Goal: Information Seeking & Learning: Learn about a topic

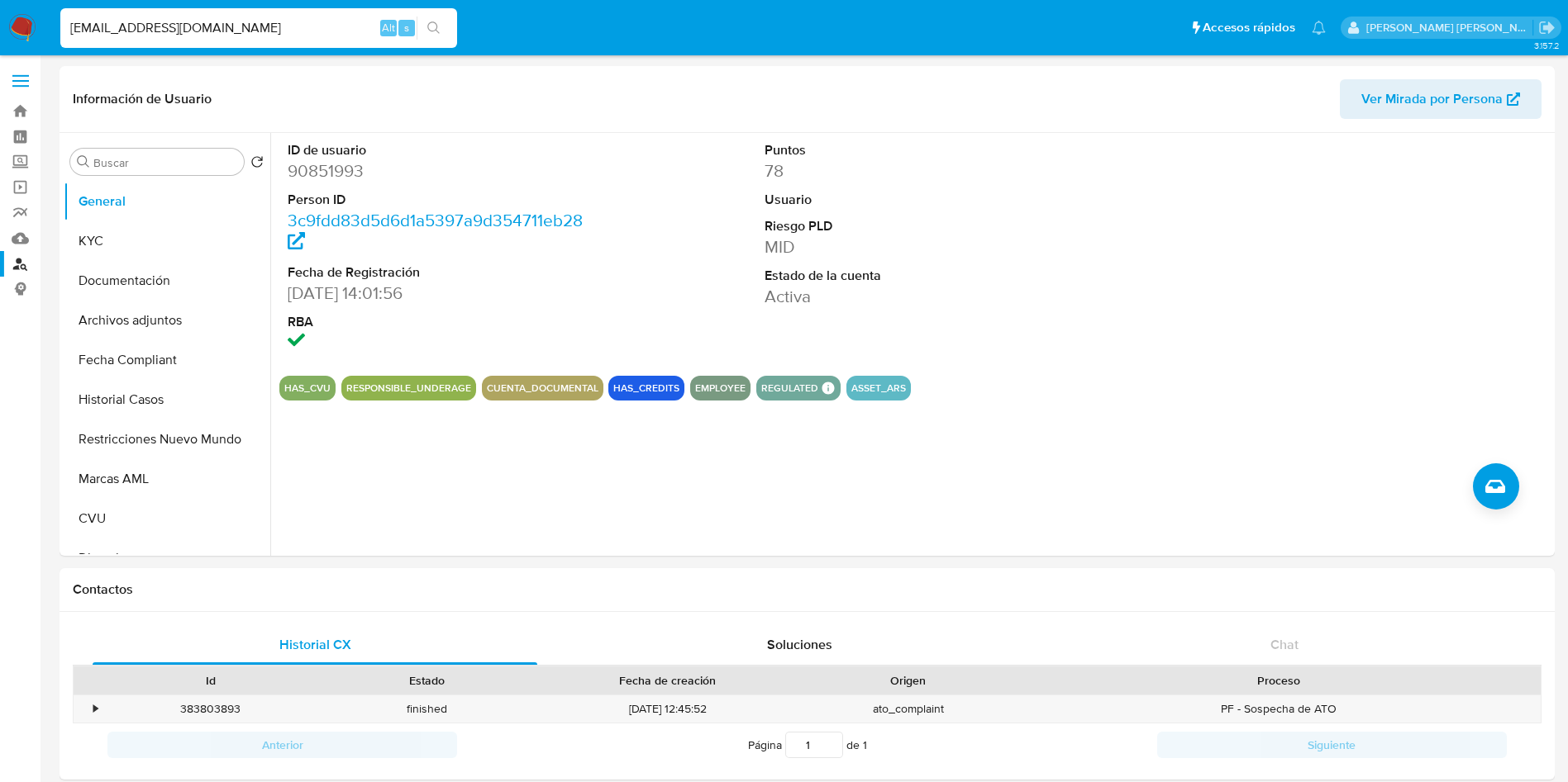
select select "10"
click at [18, 265] on link "Buscador de personas" at bounding box center [98, 264] width 197 height 25
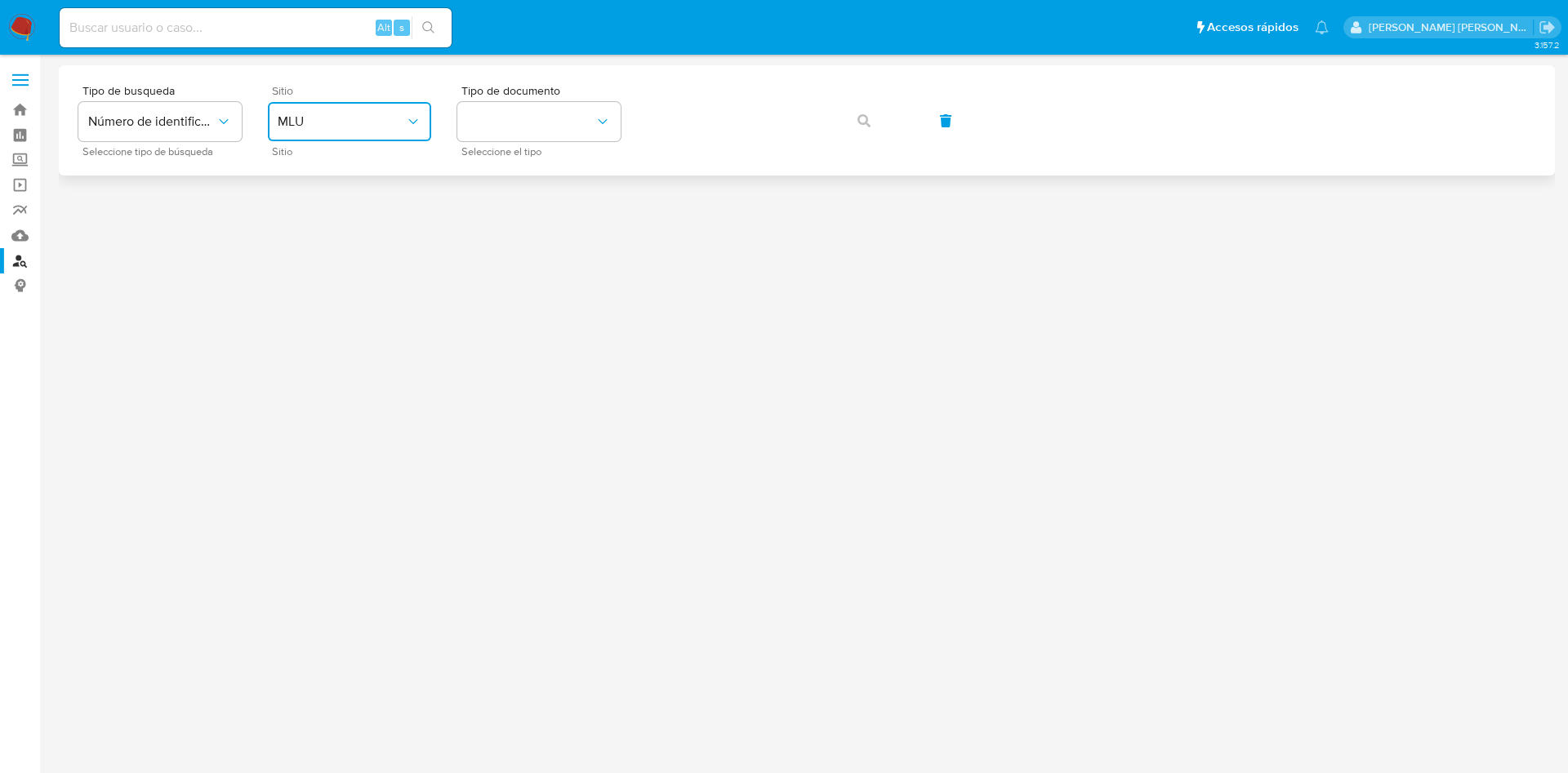
click at [326, 135] on button "MLU" at bounding box center [349, 121] width 163 height 39
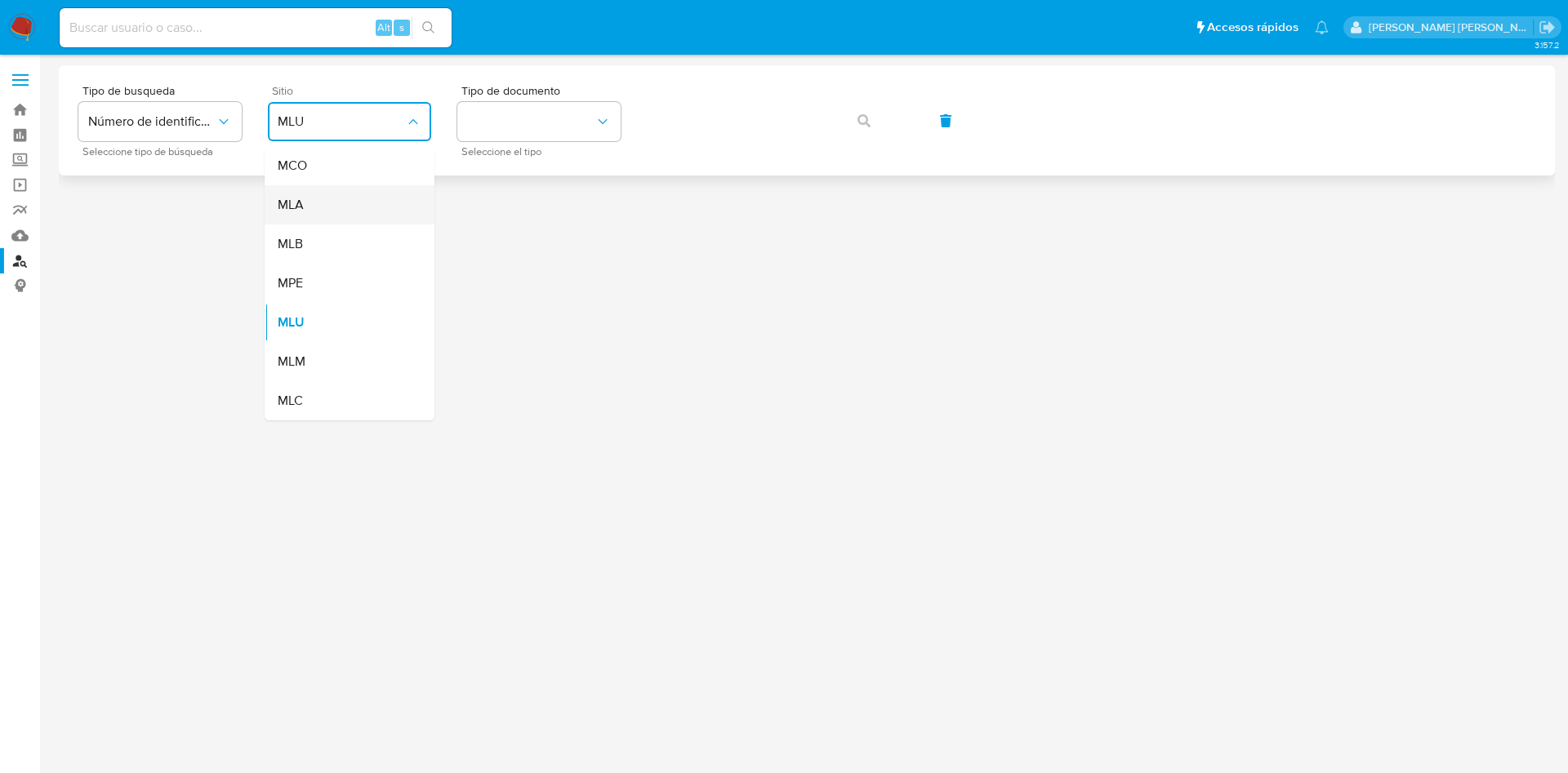
click at [339, 216] on div "MLA" at bounding box center [344, 205] width 134 height 39
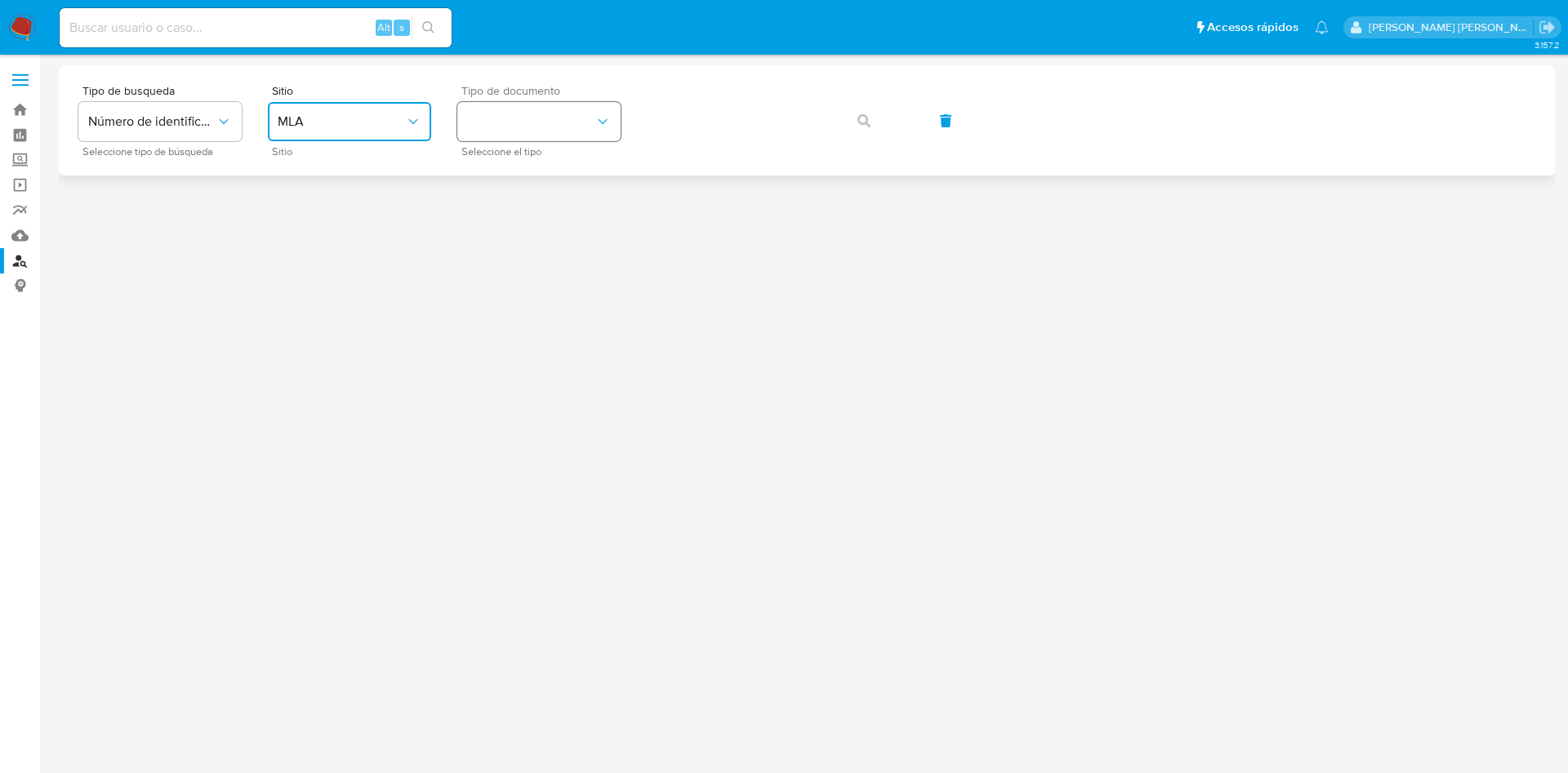
click at [502, 120] on button "identificationType" at bounding box center [538, 121] width 163 height 39
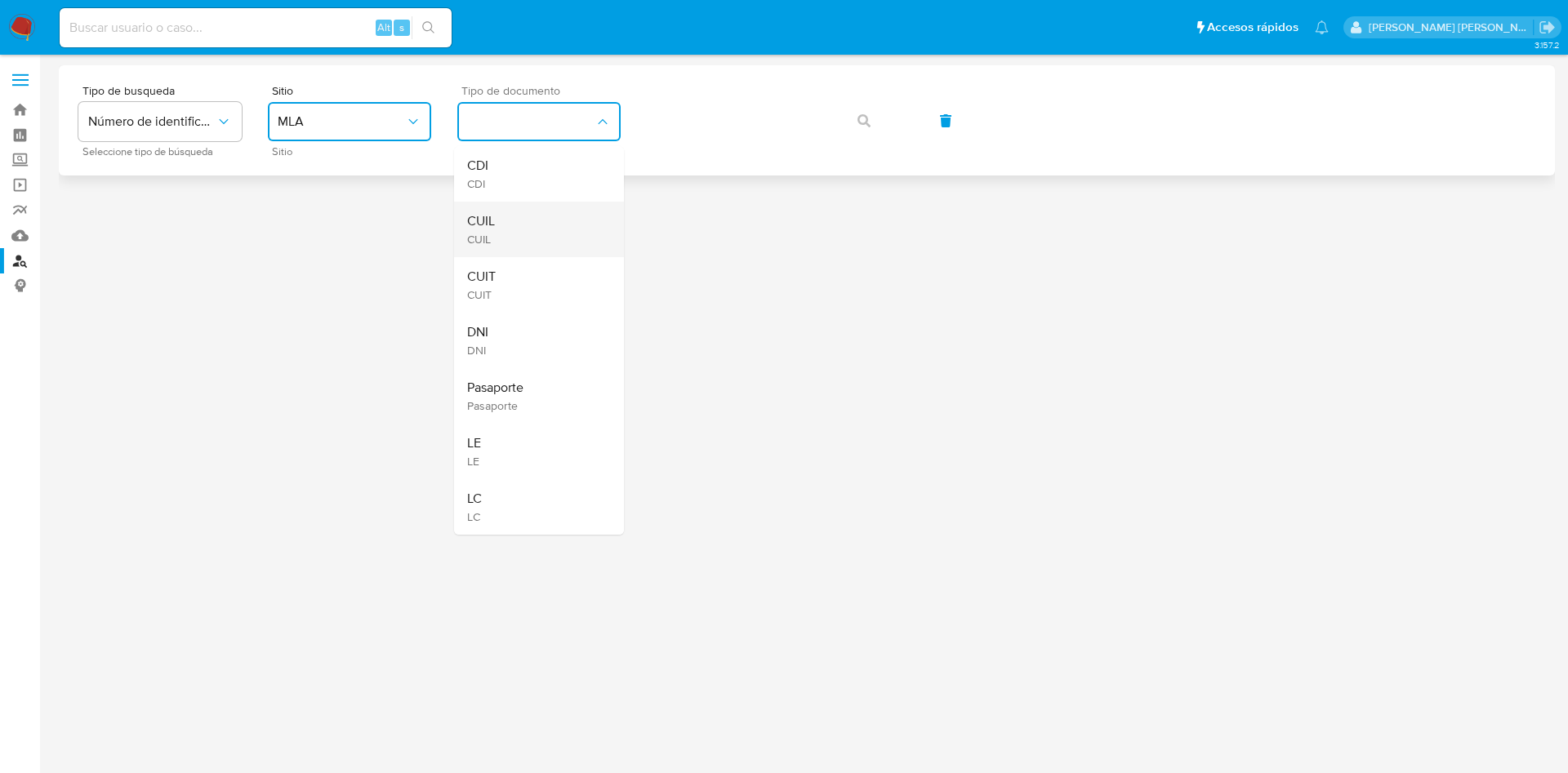
click at [498, 214] on div "CUIL CUIL" at bounding box center [534, 229] width 134 height 55
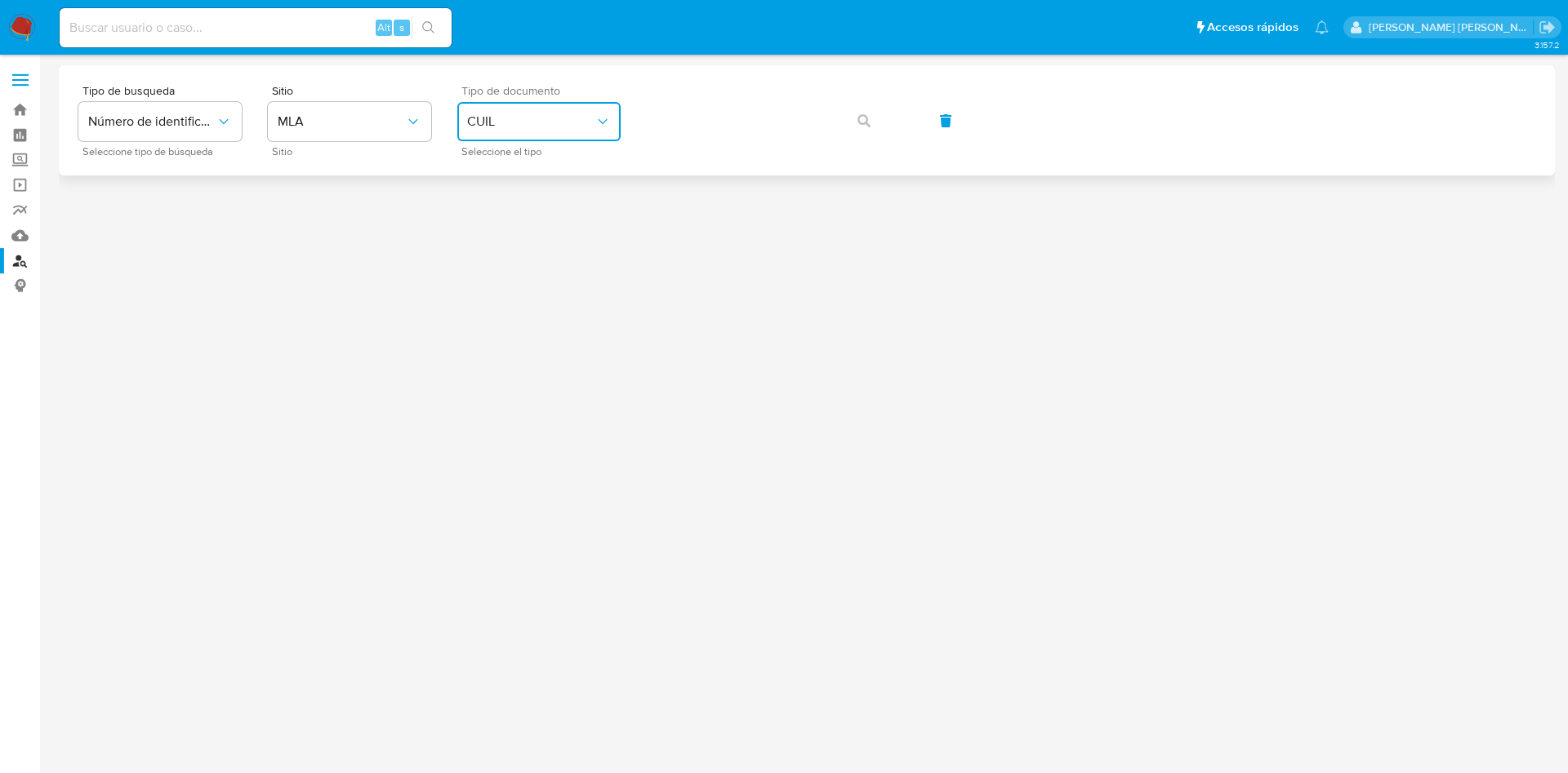
click at [529, 123] on span "CUIL" at bounding box center [530, 121] width 128 height 16
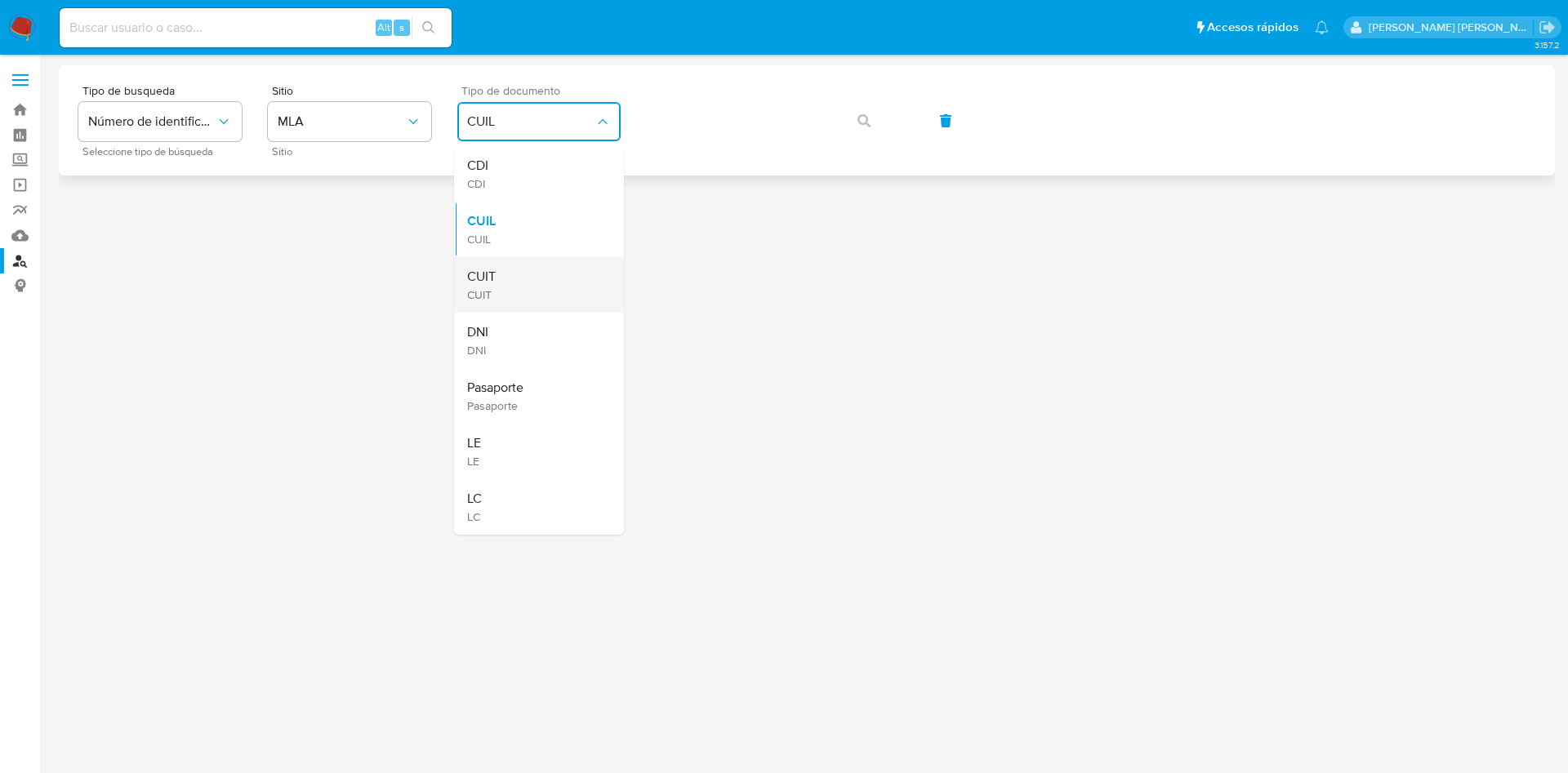
click at [512, 283] on div "CUIT CUIT" at bounding box center [534, 285] width 134 height 55
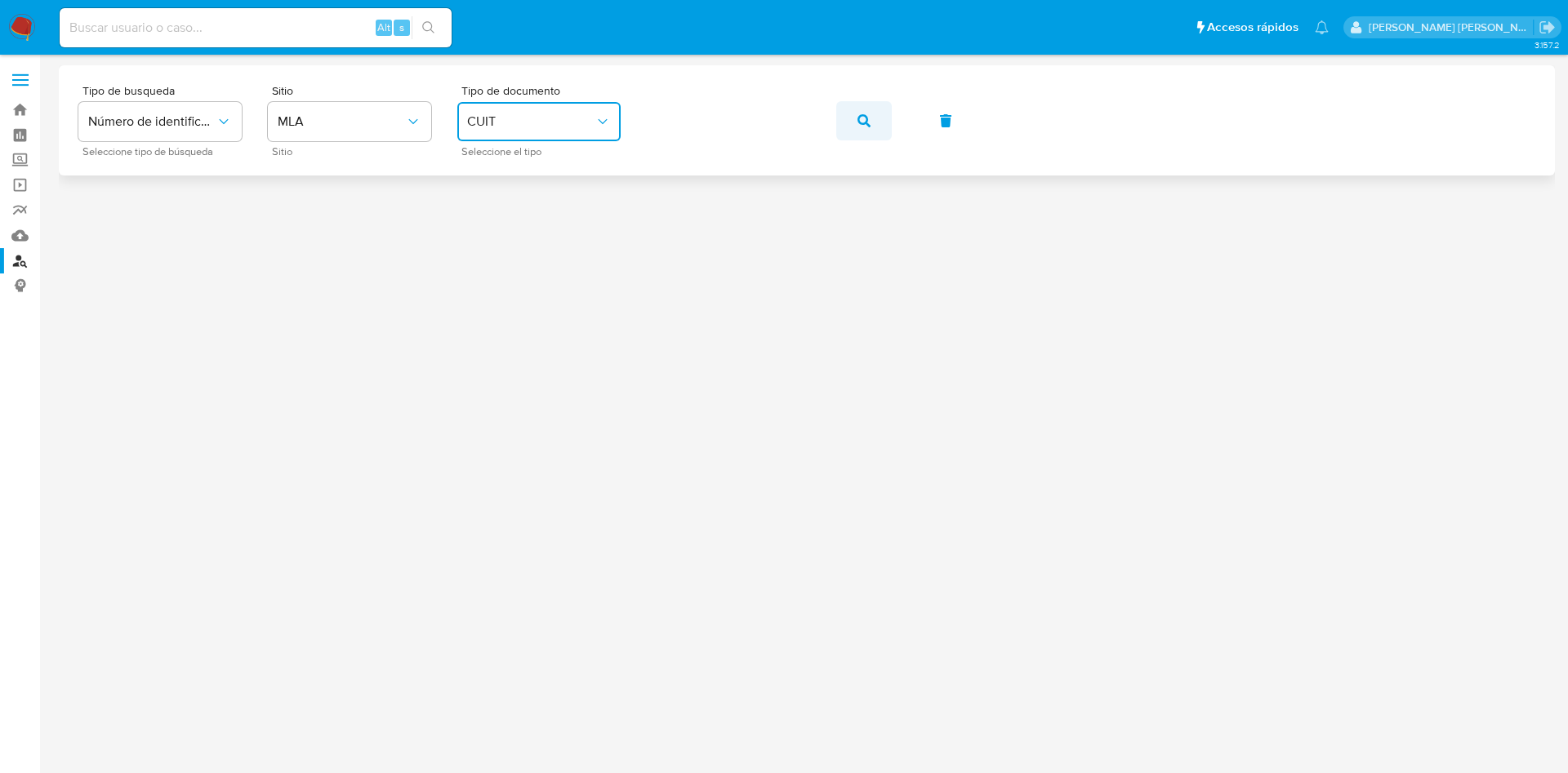
click at [859, 131] on span "button" at bounding box center [864, 121] width 13 height 36
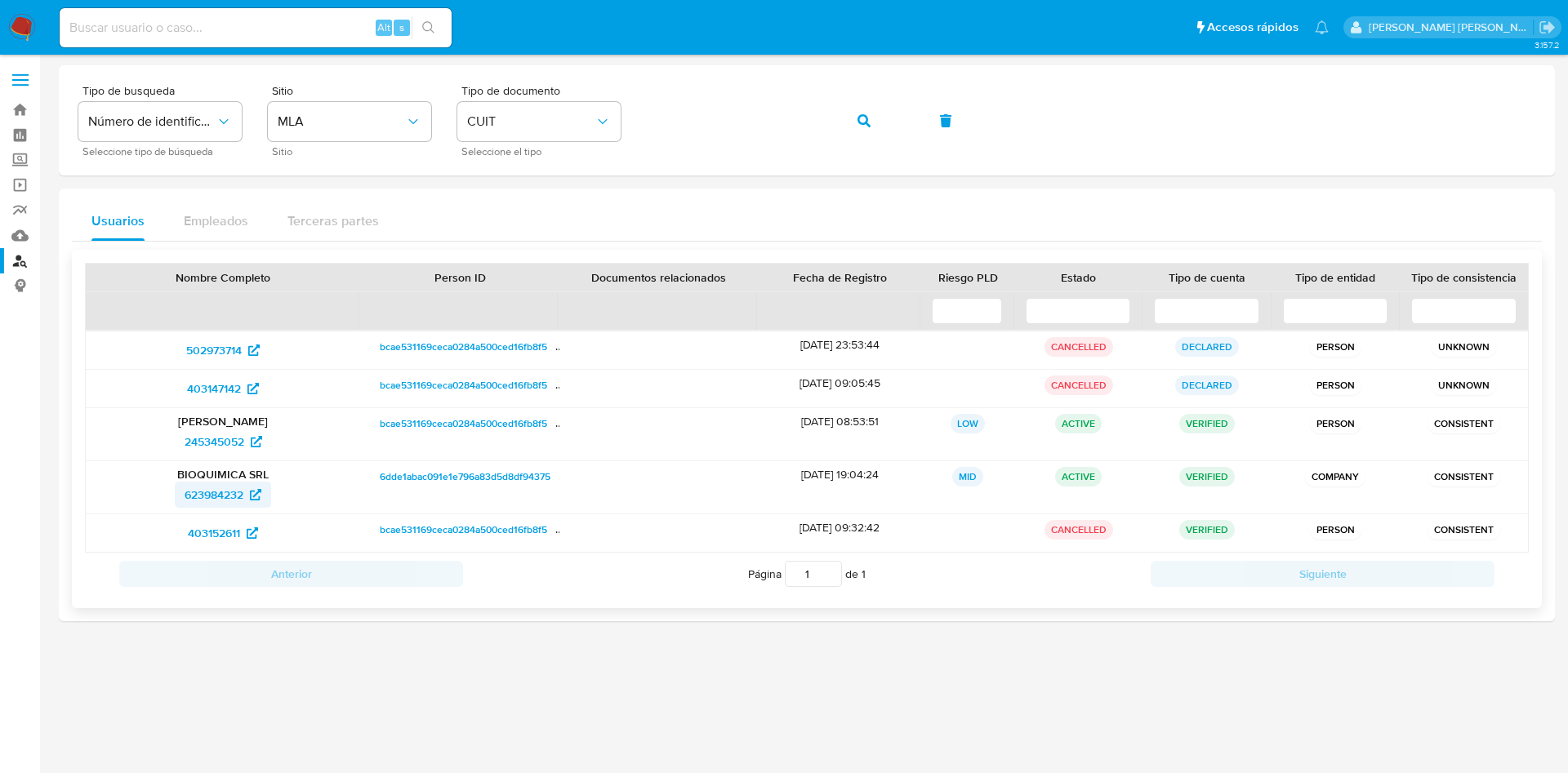
click at [256, 487] on span "623984232" at bounding box center [223, 495] width 77 height 26
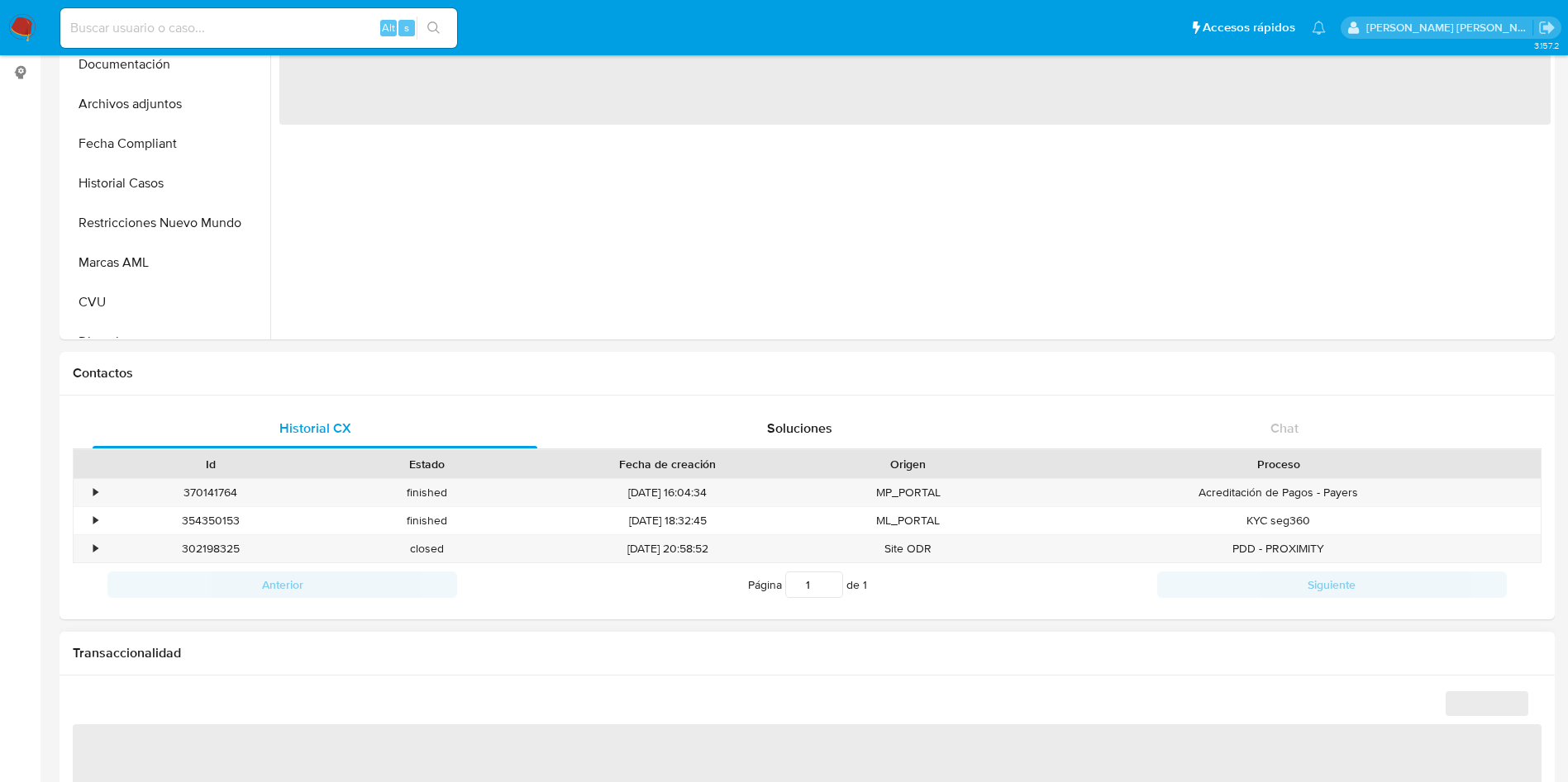
scroll to position [496, 0]
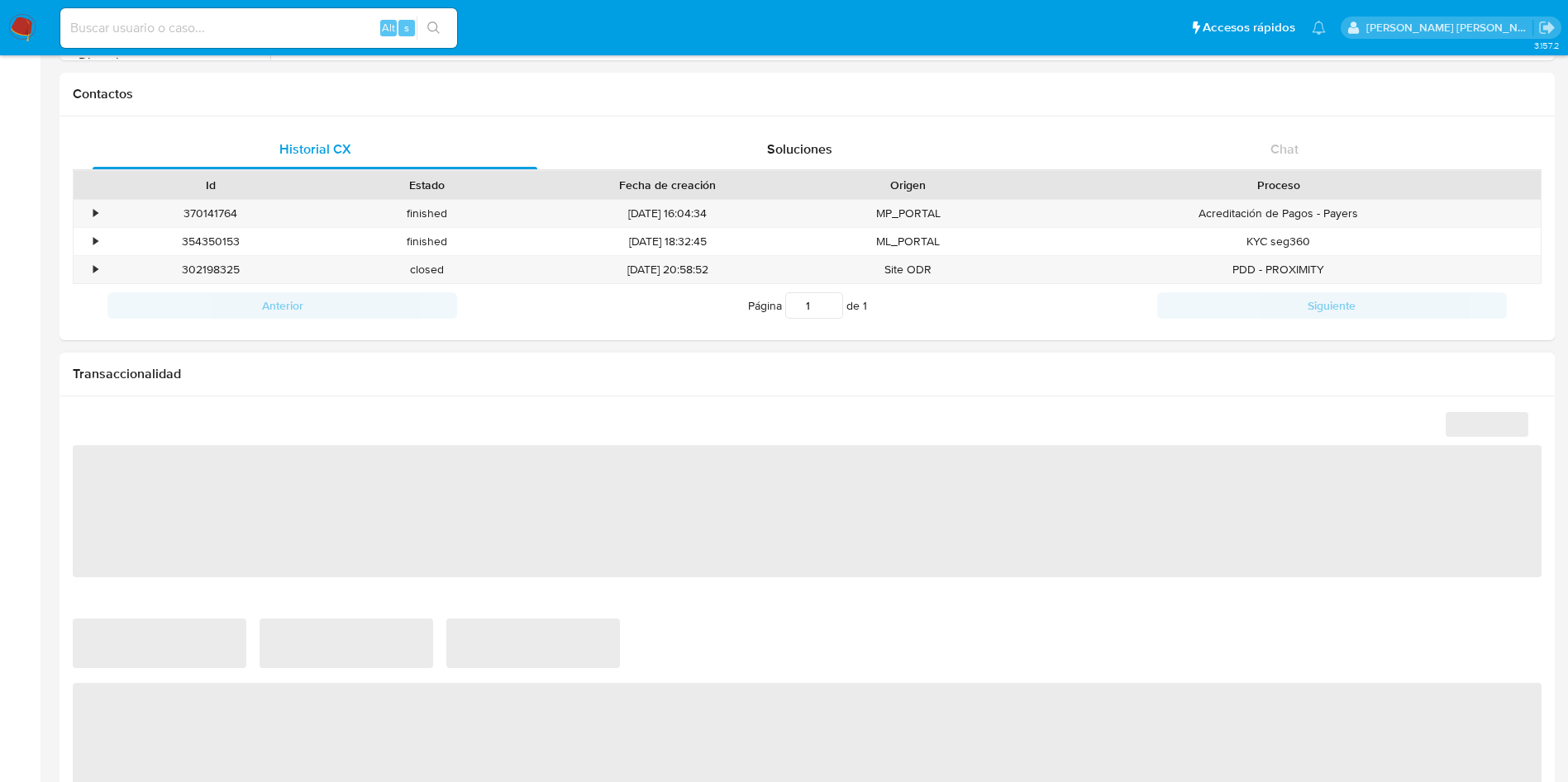
select select "10"
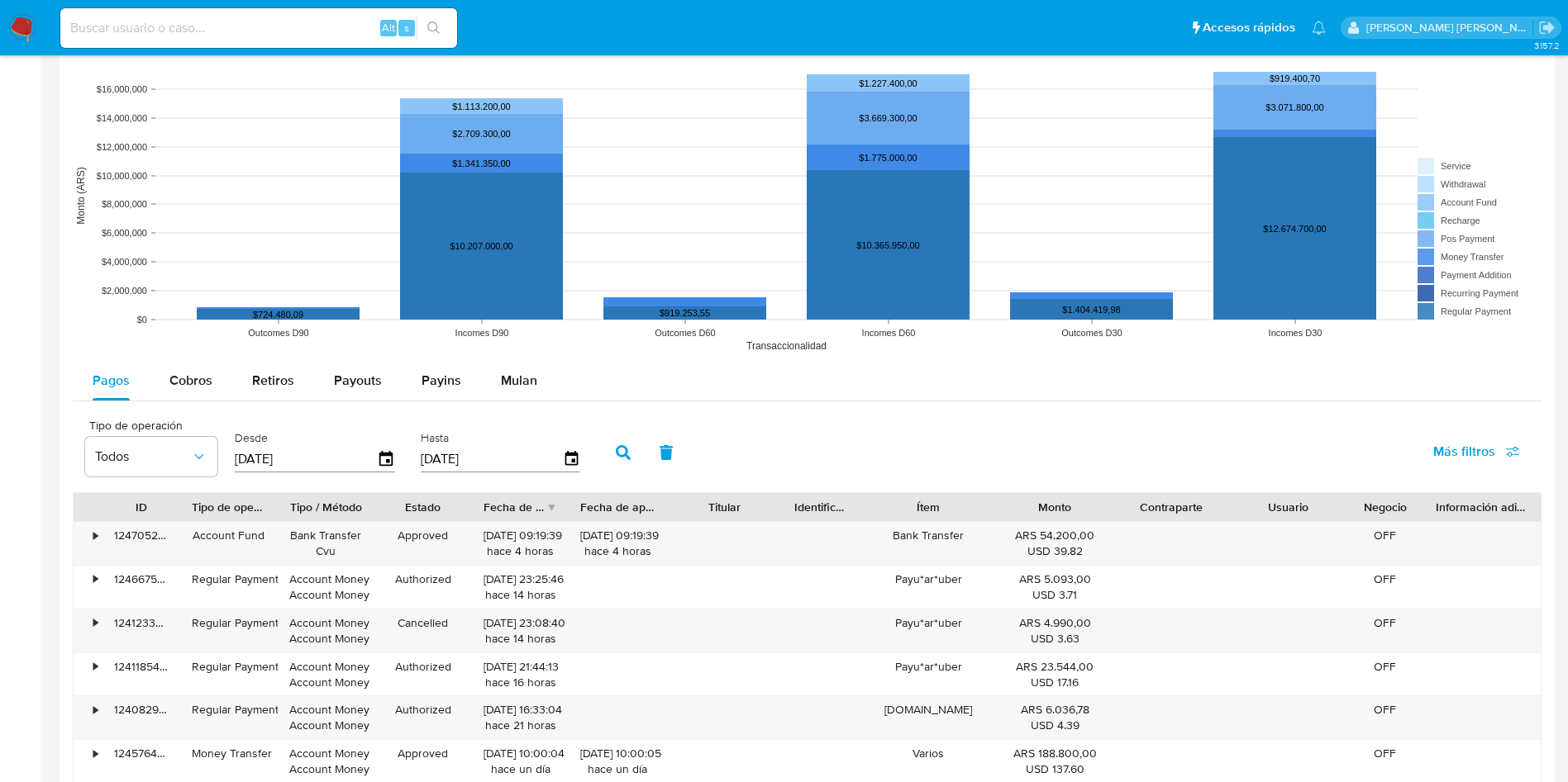
scroll to position [1239, 0]
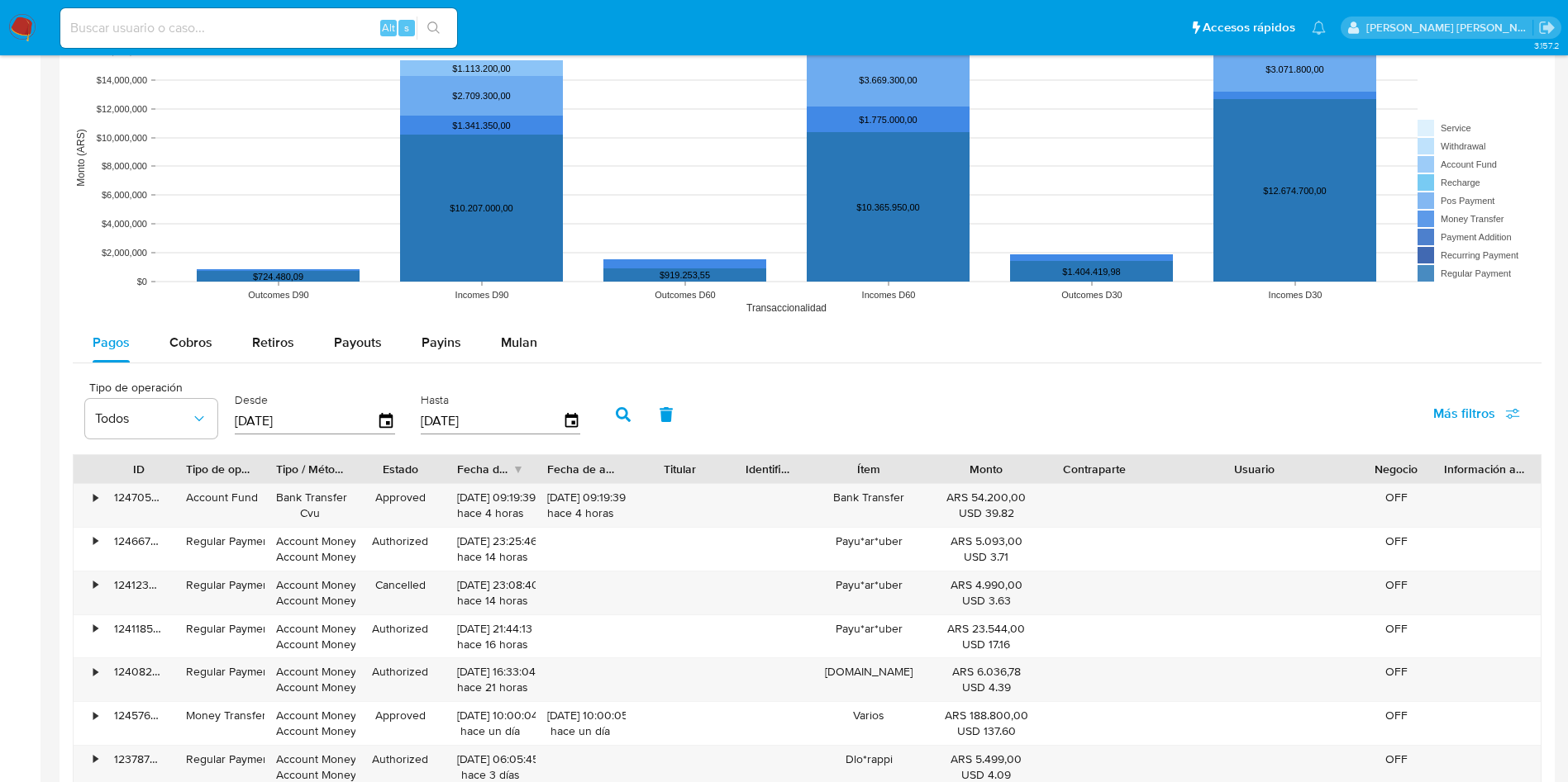
drag, startPoint x: 1342, startPoint y: 473, endPoint x: 1437, endPoint y: 473, distance: 95.0
click at [1437, 473] on div "ID Tipo de operación Tipo / Método Estado Fecha de creación Fecha de aprobación…" at bounding box center [807, 469] width 1467 height 28
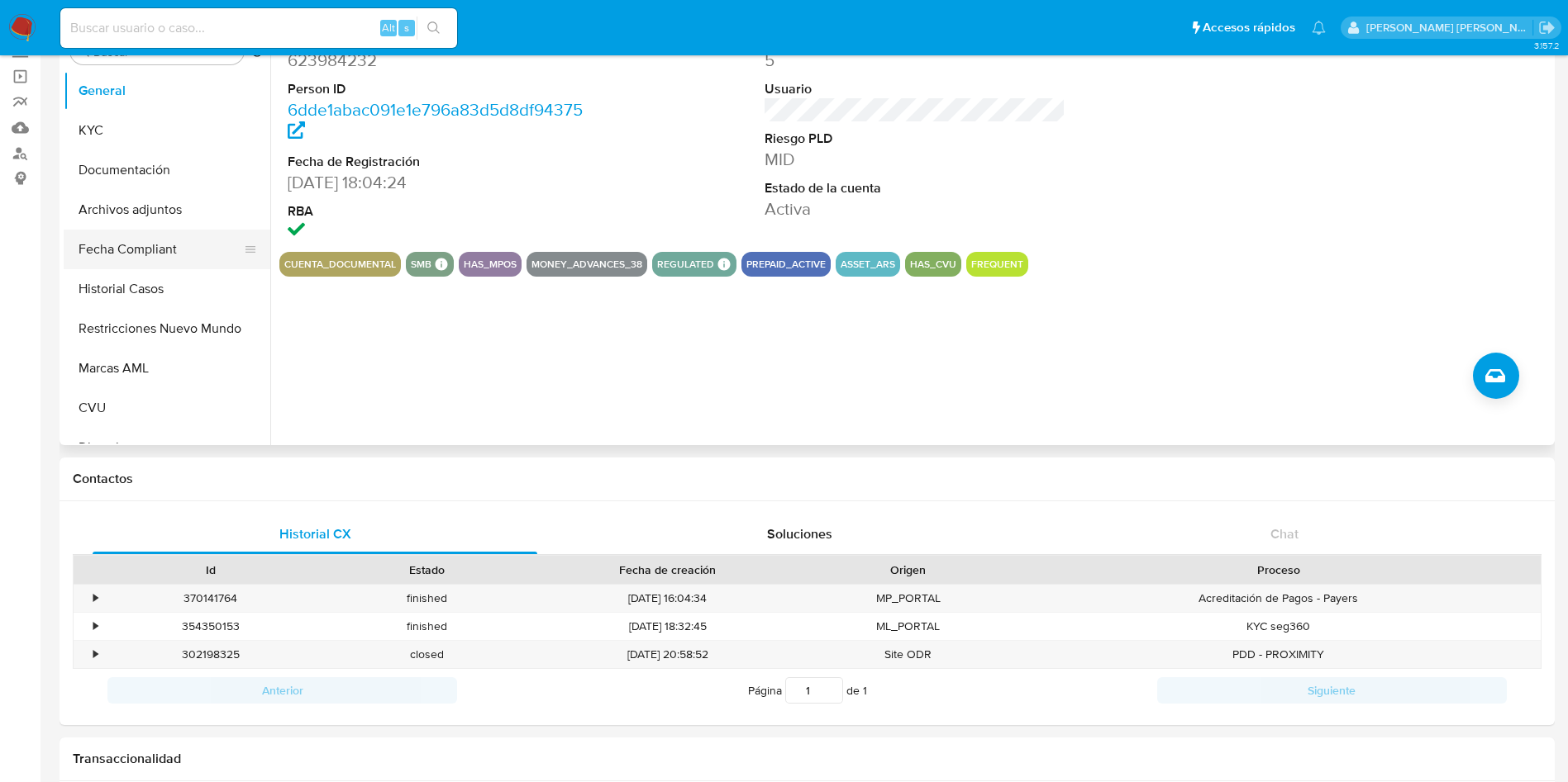
scroll to position [0, 0]
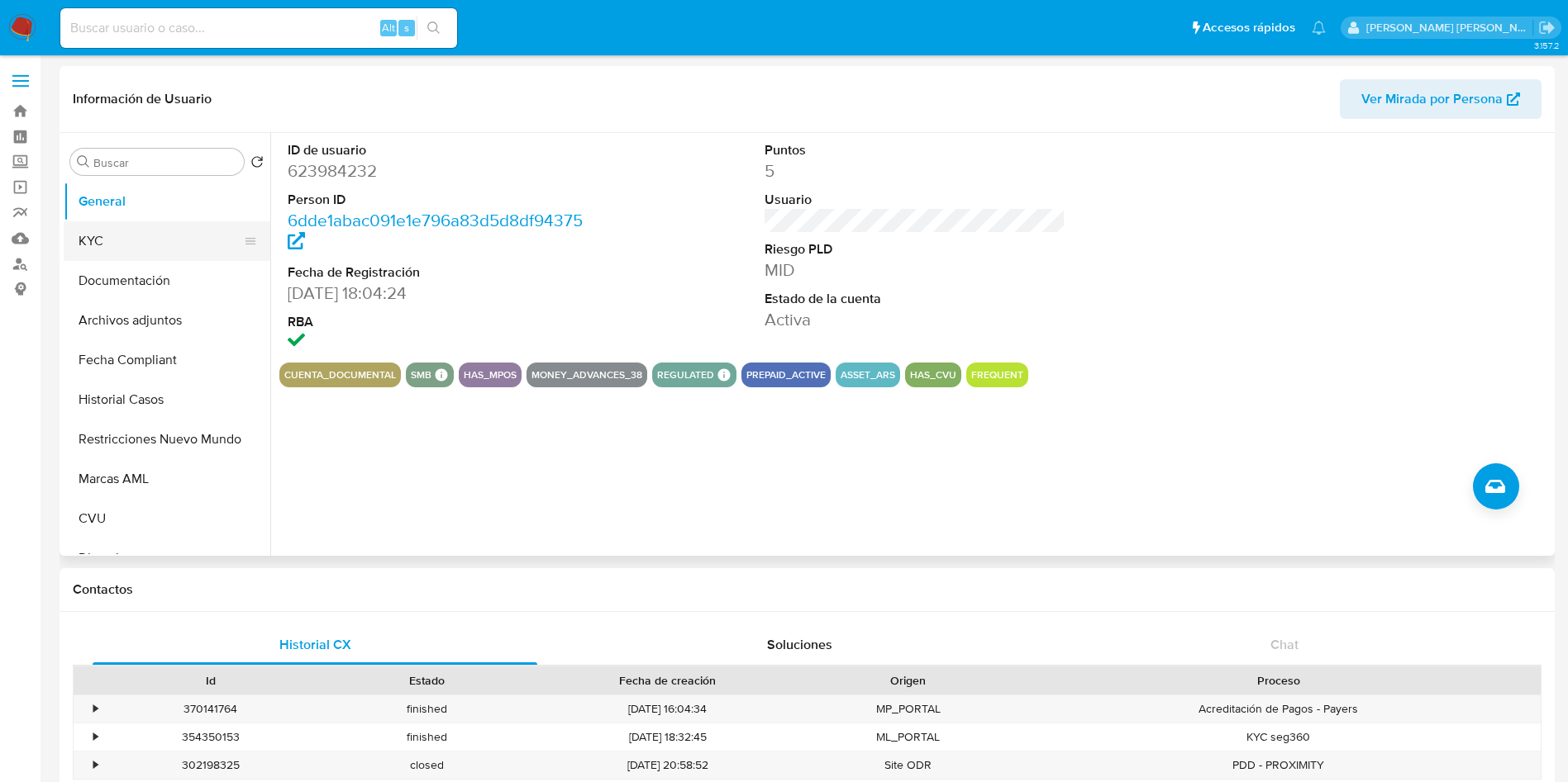
click at [137, 246] on button "KYC" at bounding box center [160, 241] width 193 height 40
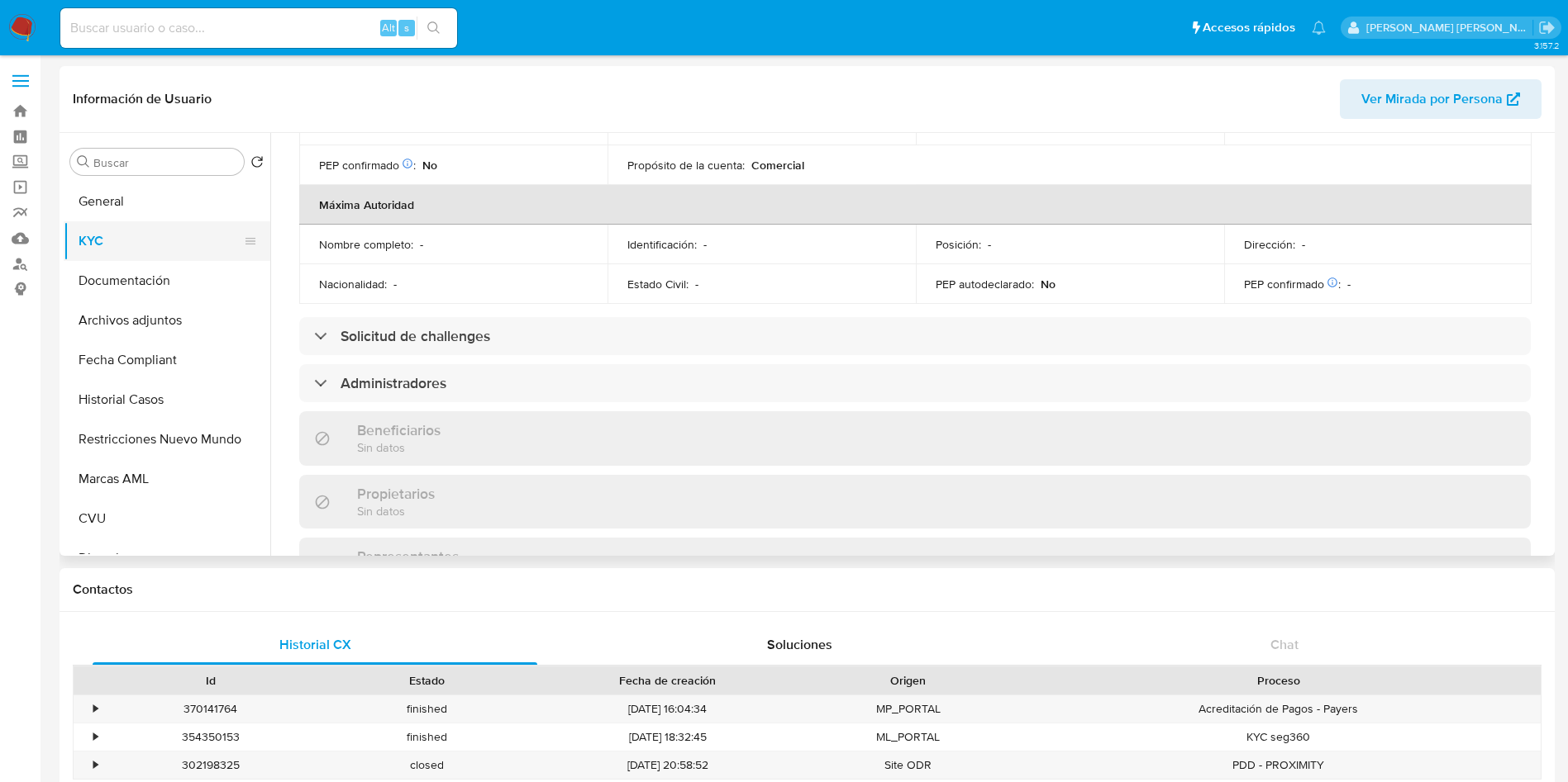
scroll to position [623, 0]
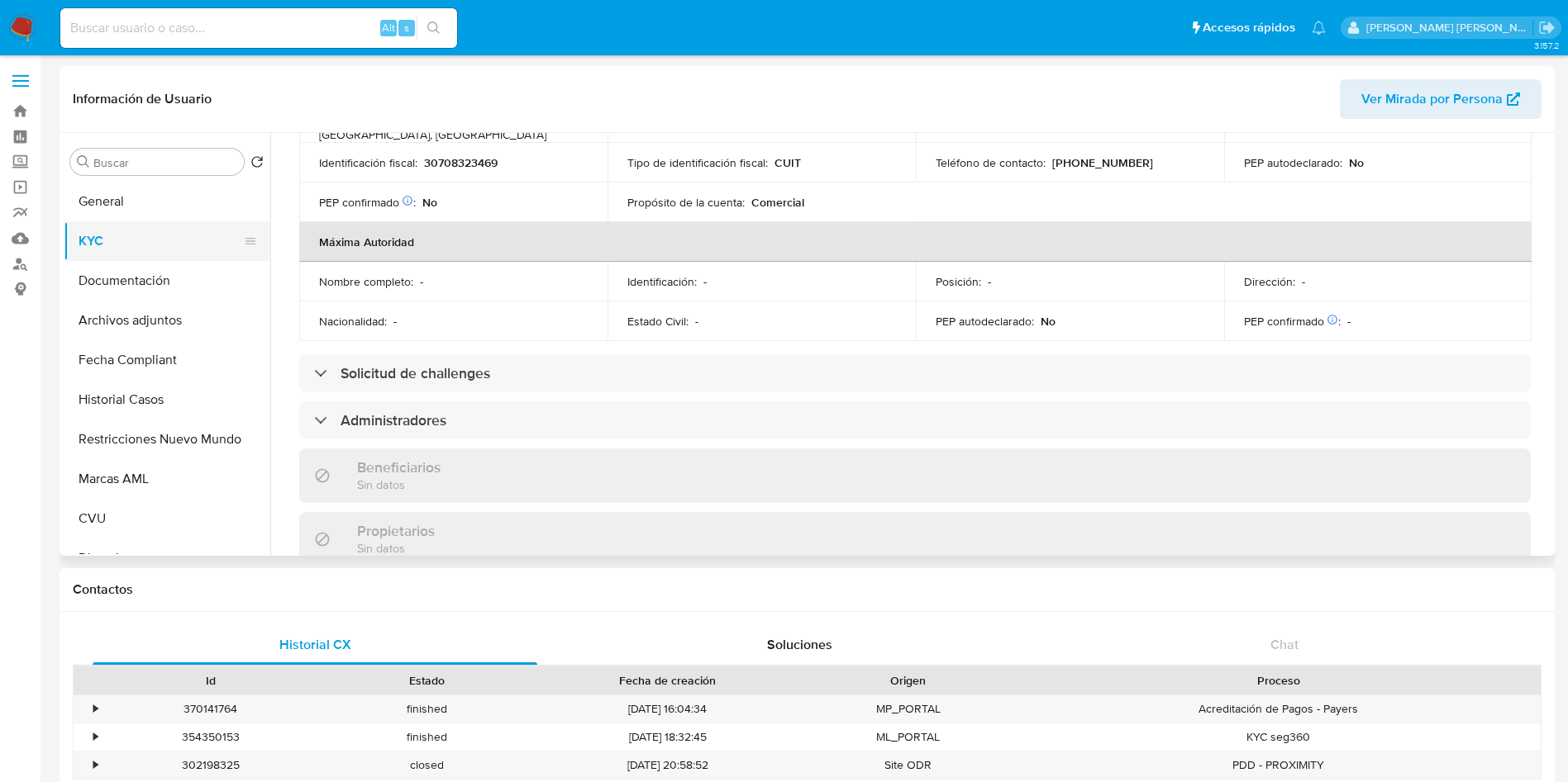
drag, startPoint x: 123, startPoint y: 215, endPoint x: 189, endPoint y: 228, distance: 67.3
click at [126, 214] on button "General" at bounding box center [166, 201] width 207 height 40
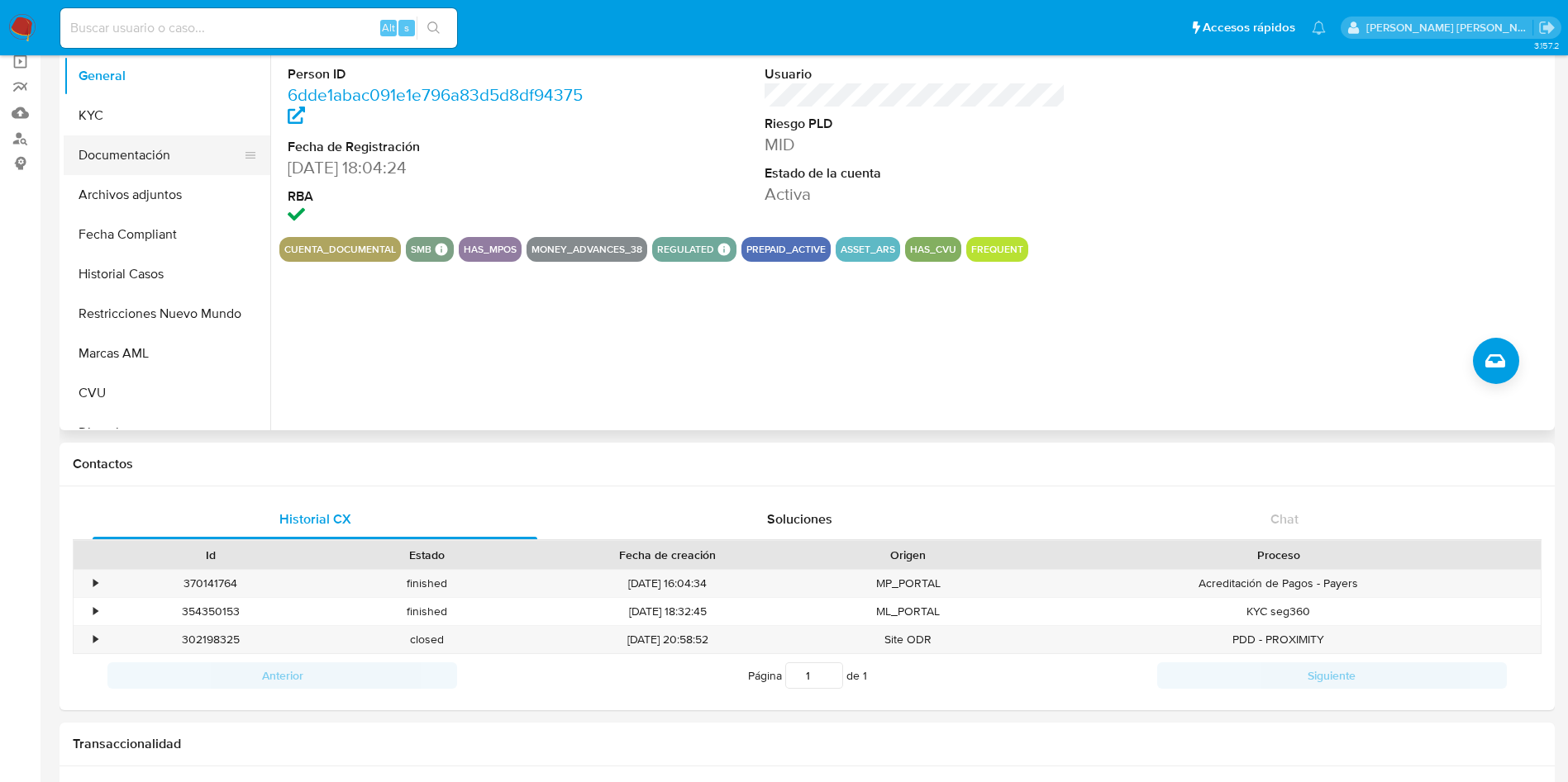
scroll to position [0, 0]
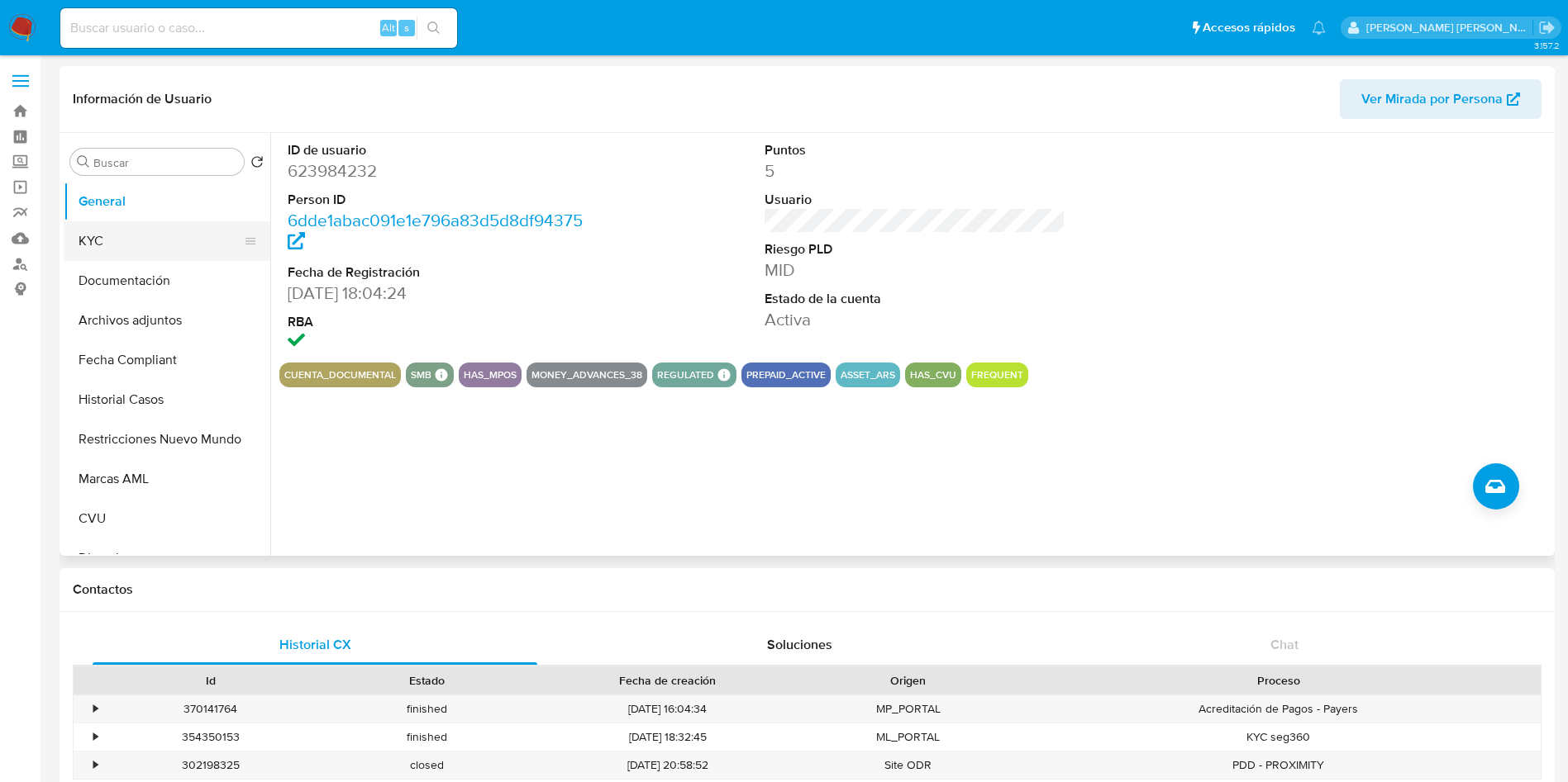
click at [171, 234] on button "KYC" at bounding box center [160, 241] width 193 height 40
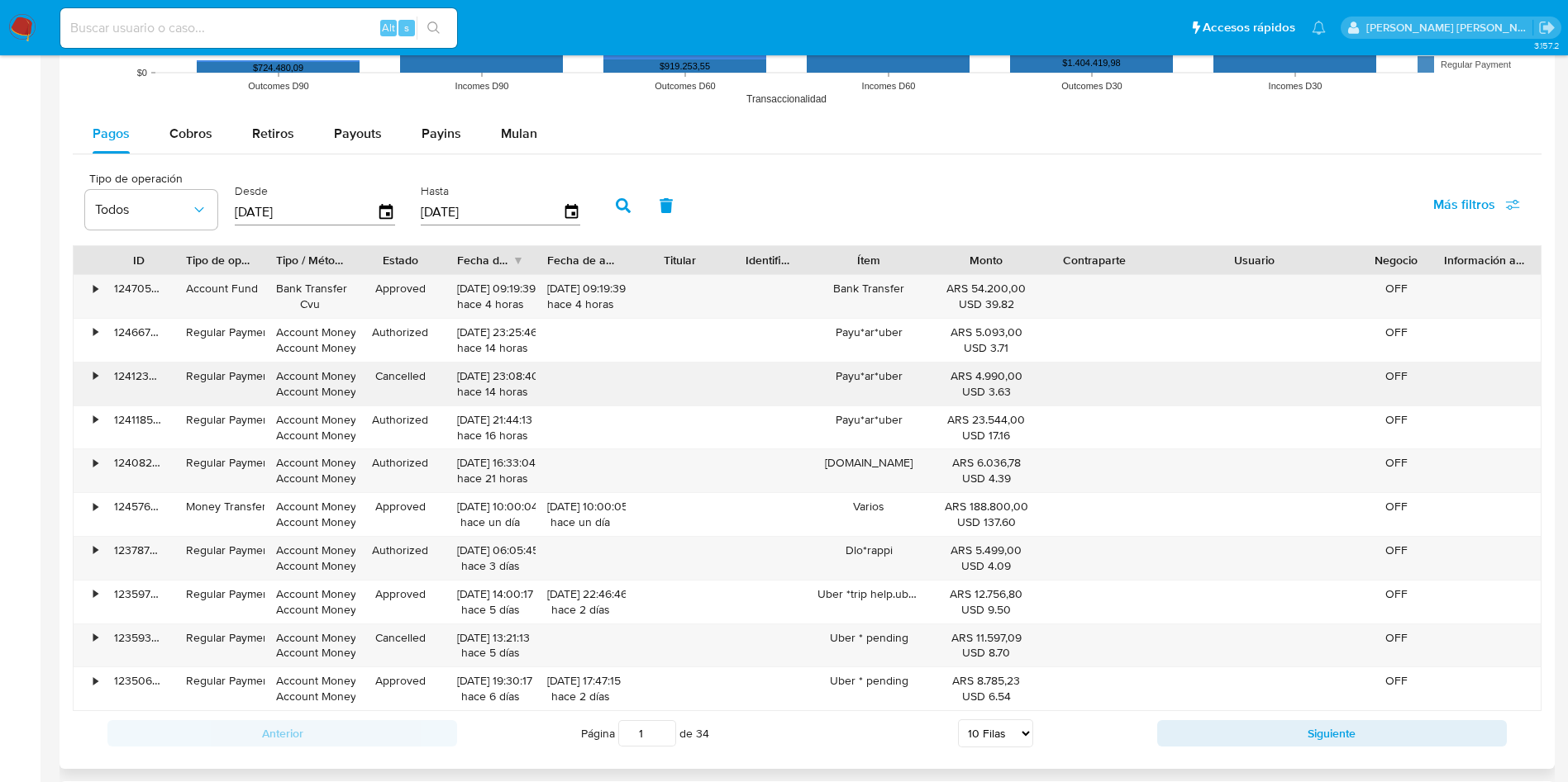
scroll to position [1487, 0]
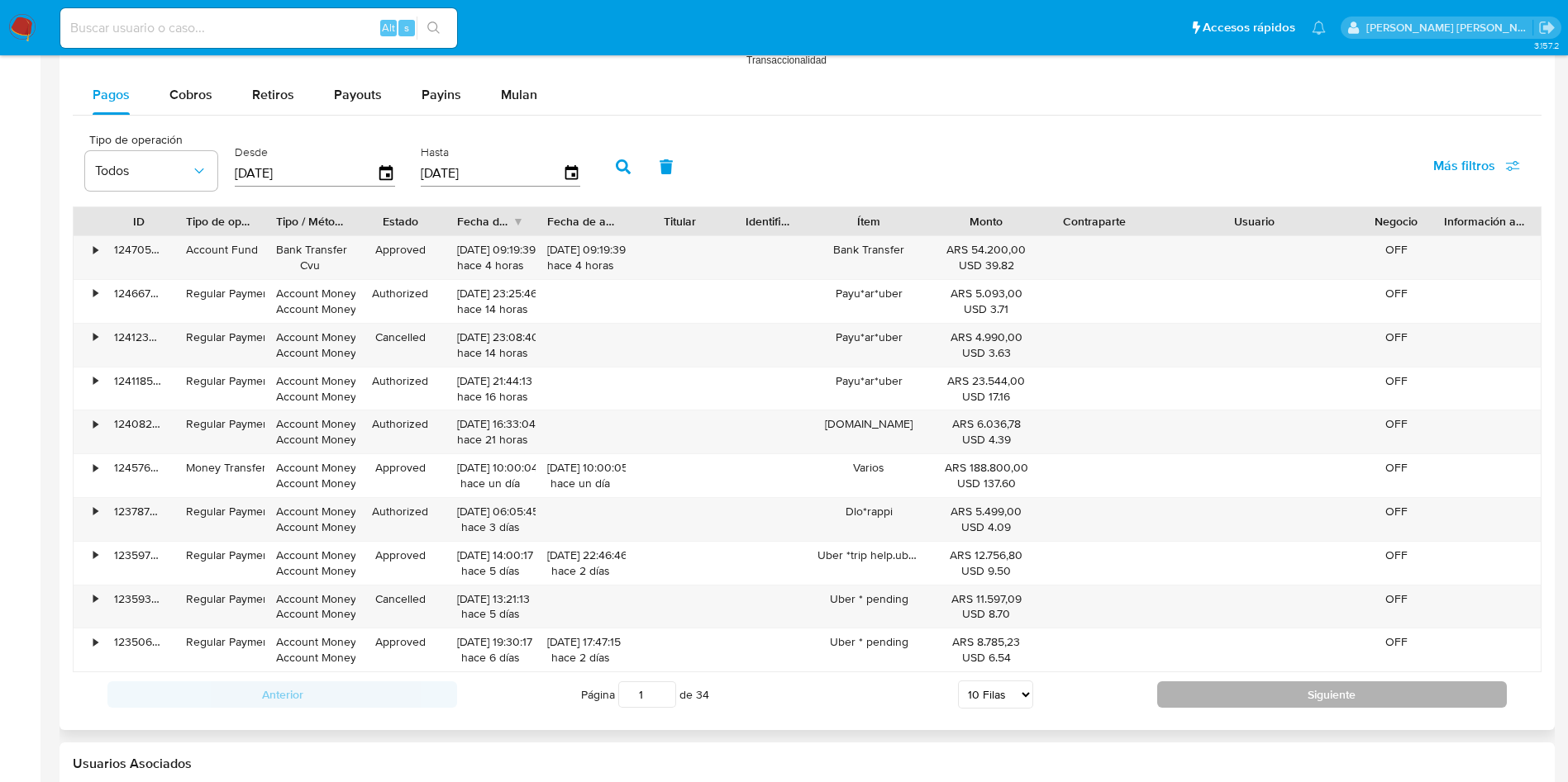
click at [1181, 703] on button "Siguiente" at bounding box center [1331, 694] width 350 height 26
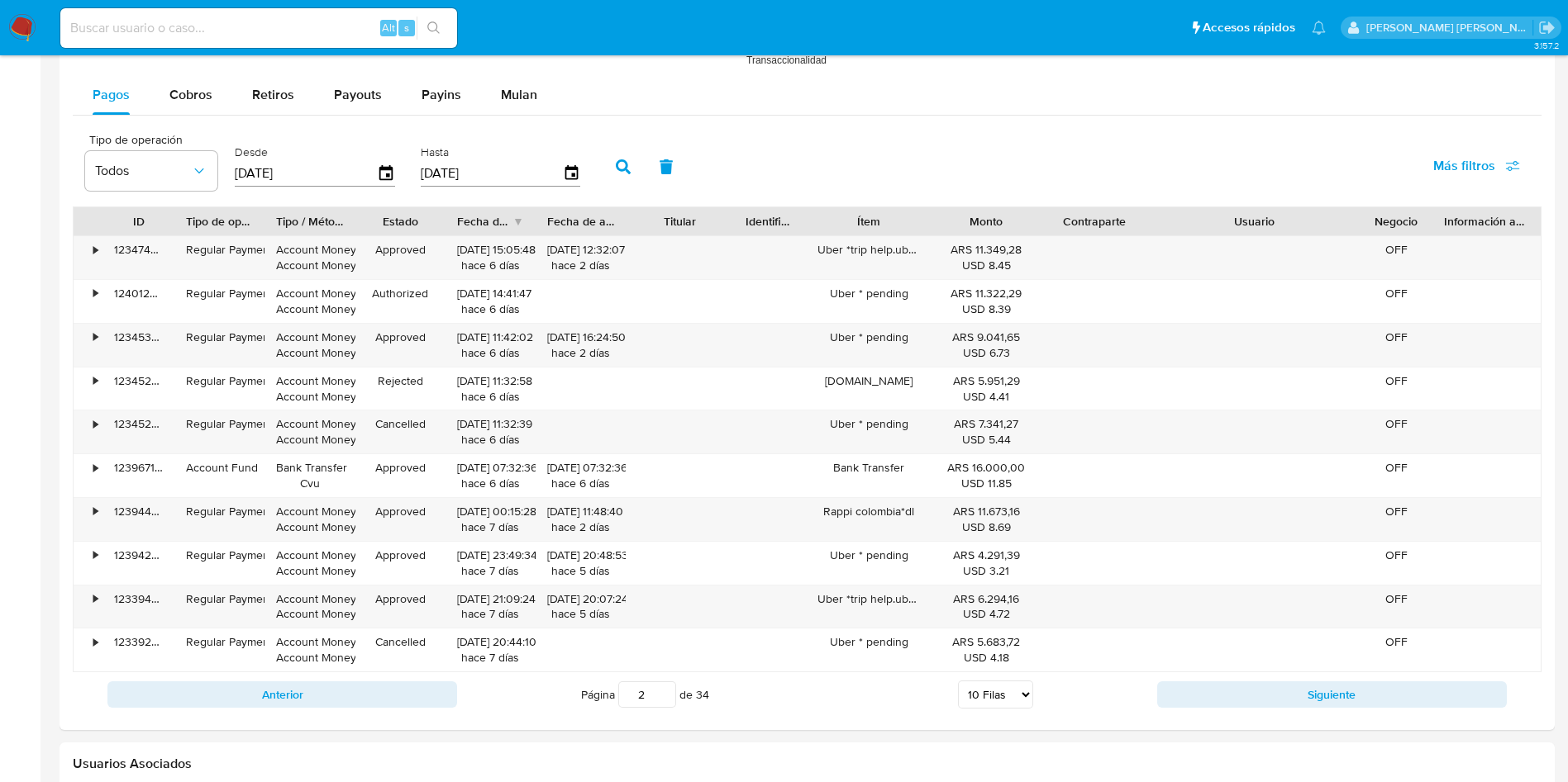
click at [1183, 703] on button "Siguiente" at bounding box center [1331, 694] width 350 height 26
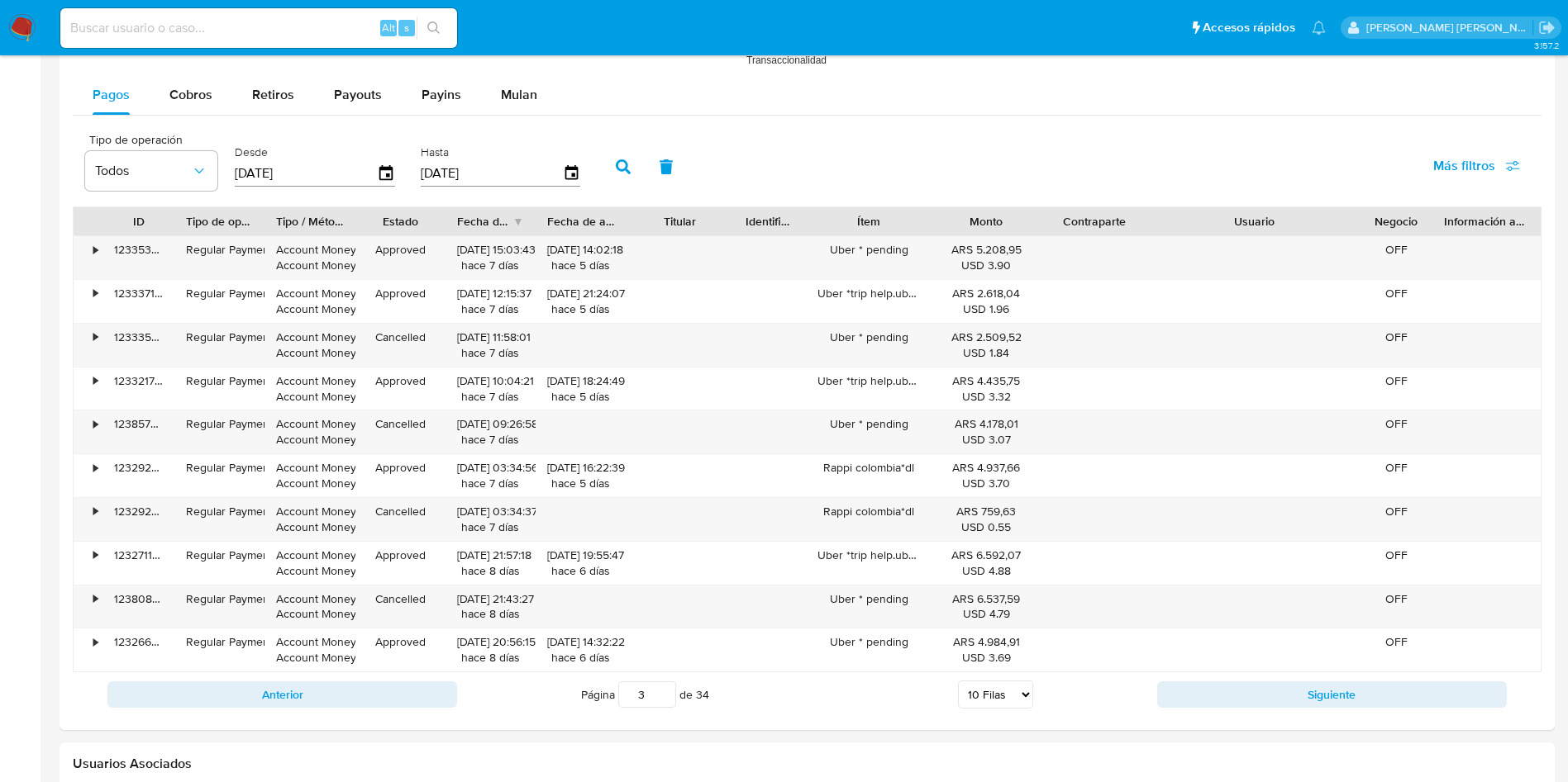
click at [1183, 703] on button "Siguiente" at bounding box center [1331, 694] width 350 height 26
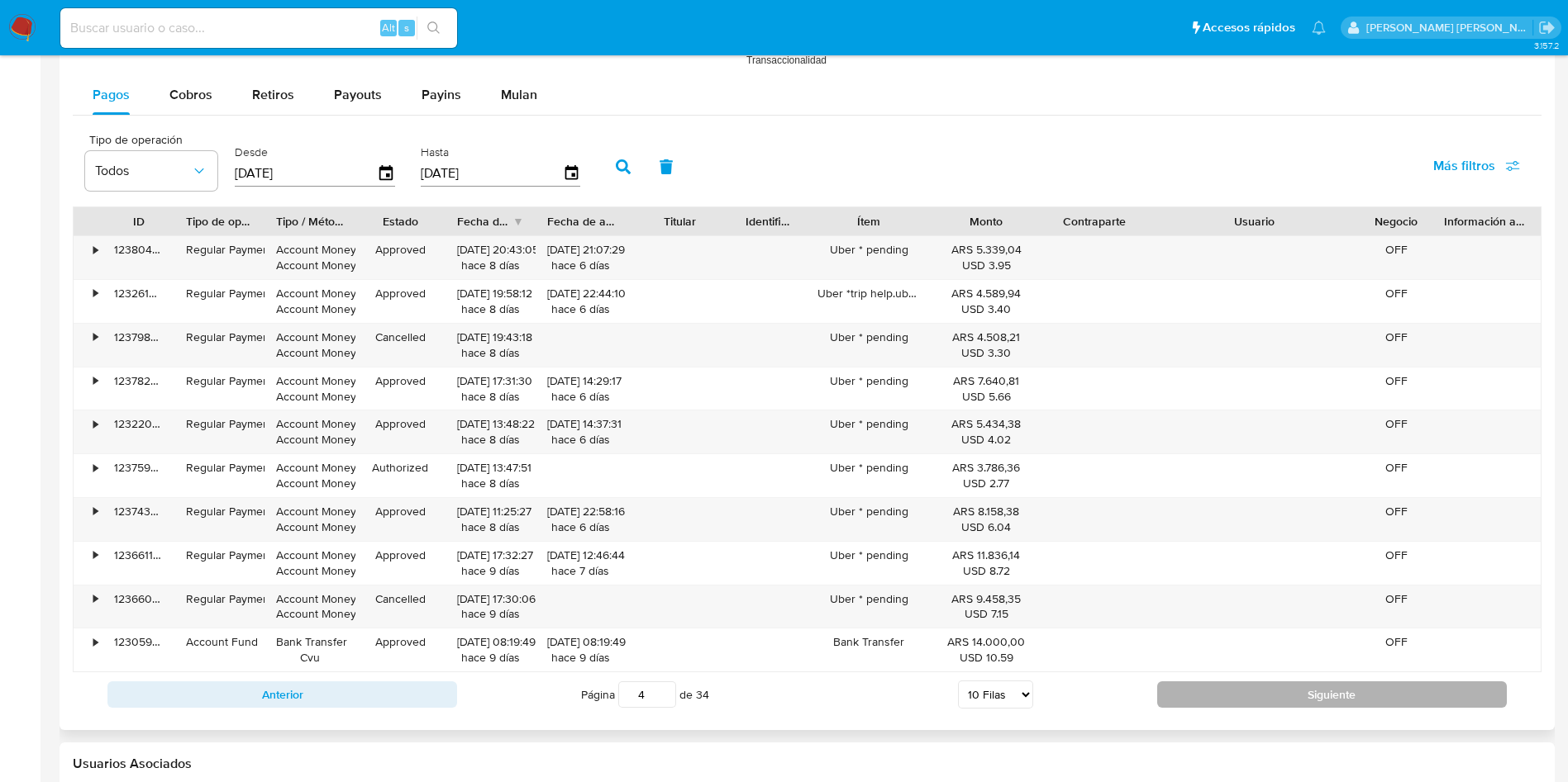
click at [1254, 684] on button "Siguiente" at bounding box center [1331, 694] width 350 height 26
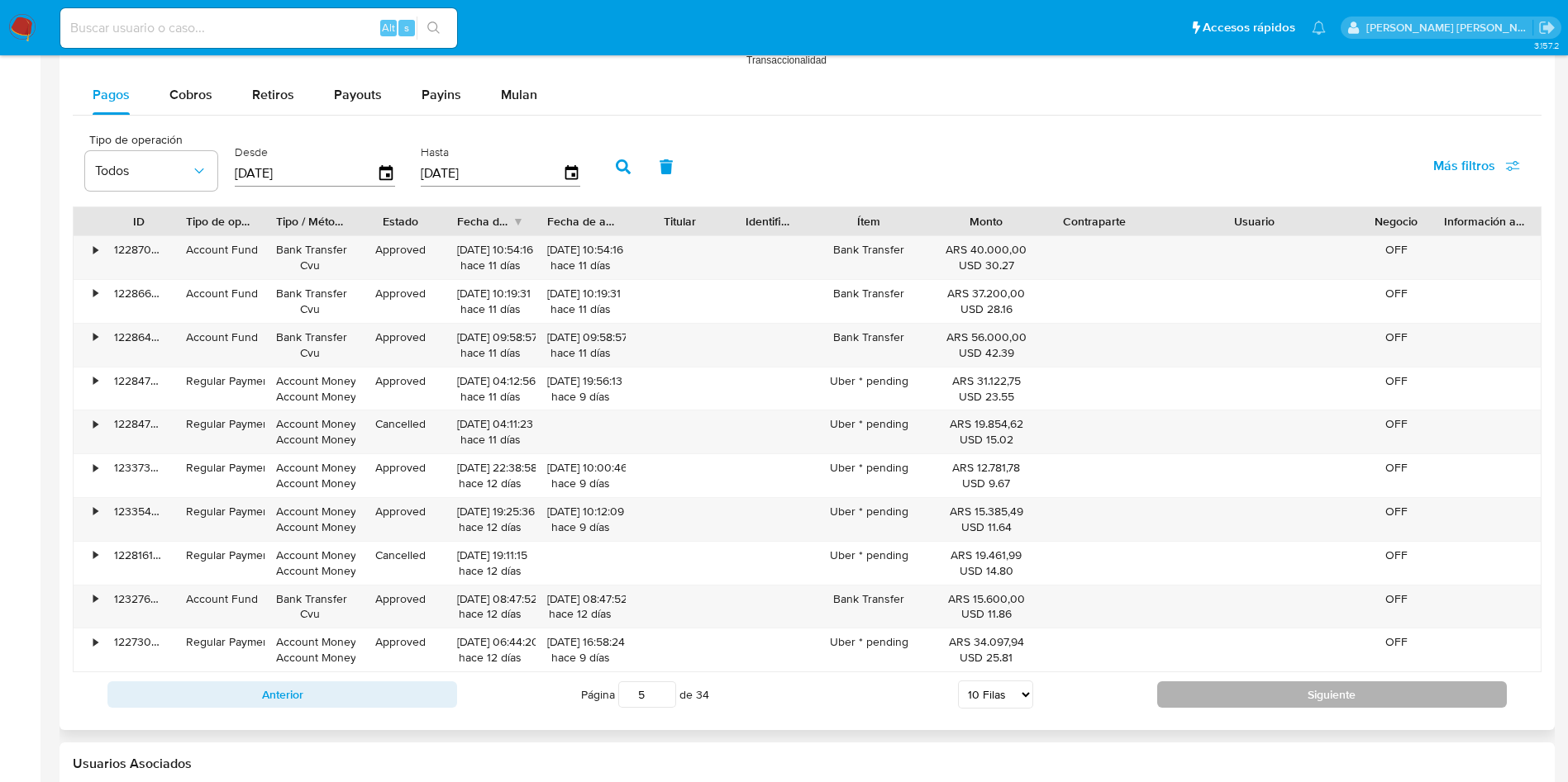
click at [1256, 697] on button "Siguiente" at bounding box center [1331, 694] width 350 height 26
type input "6"
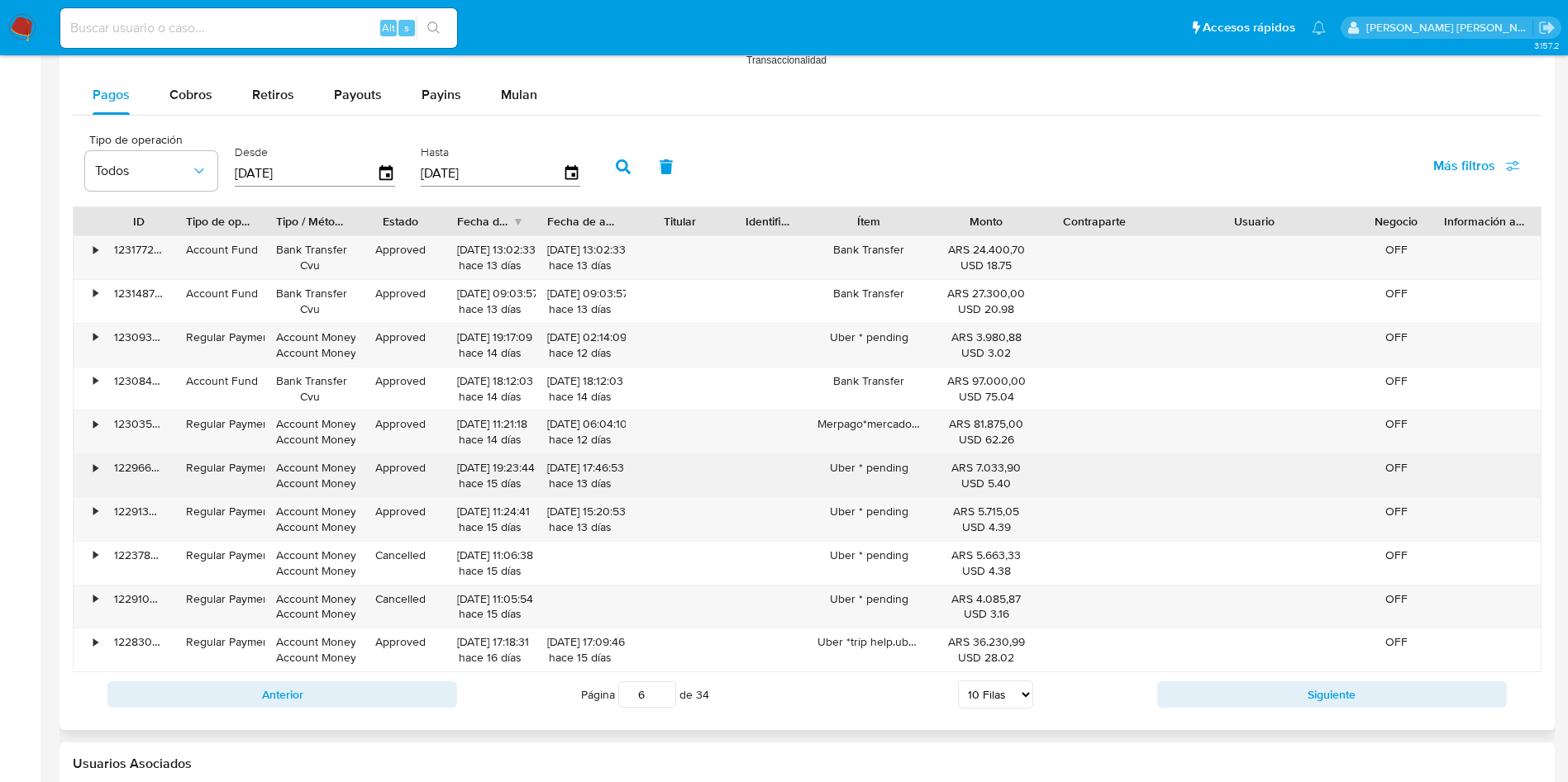
click at [93, 469] on div "•" at bounding box center [95, 468] width 5 height 15
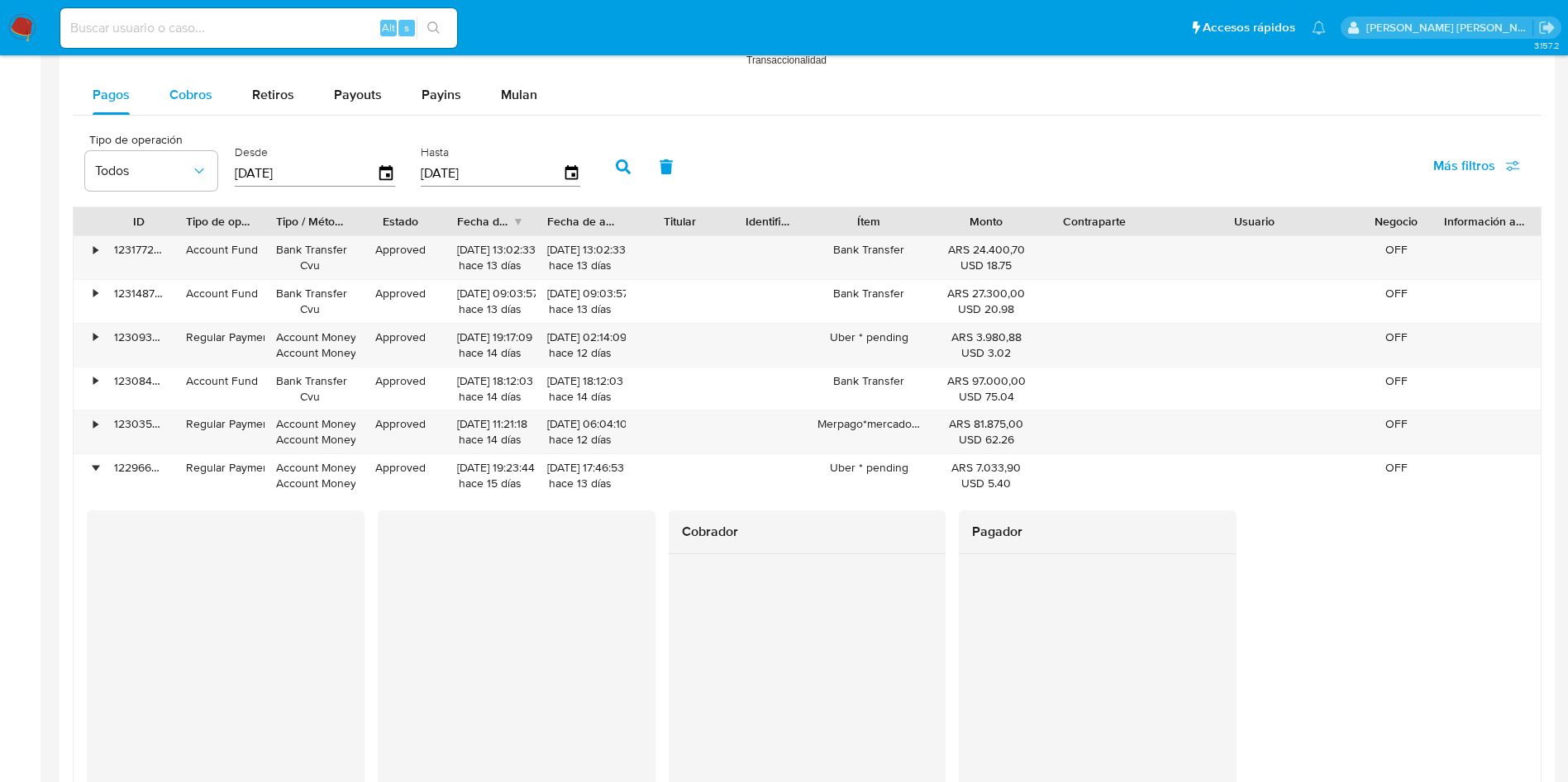
click at [198, 94] on span "Cobros" at bounding box center [191, 94] width 43 height 19
select select "10"
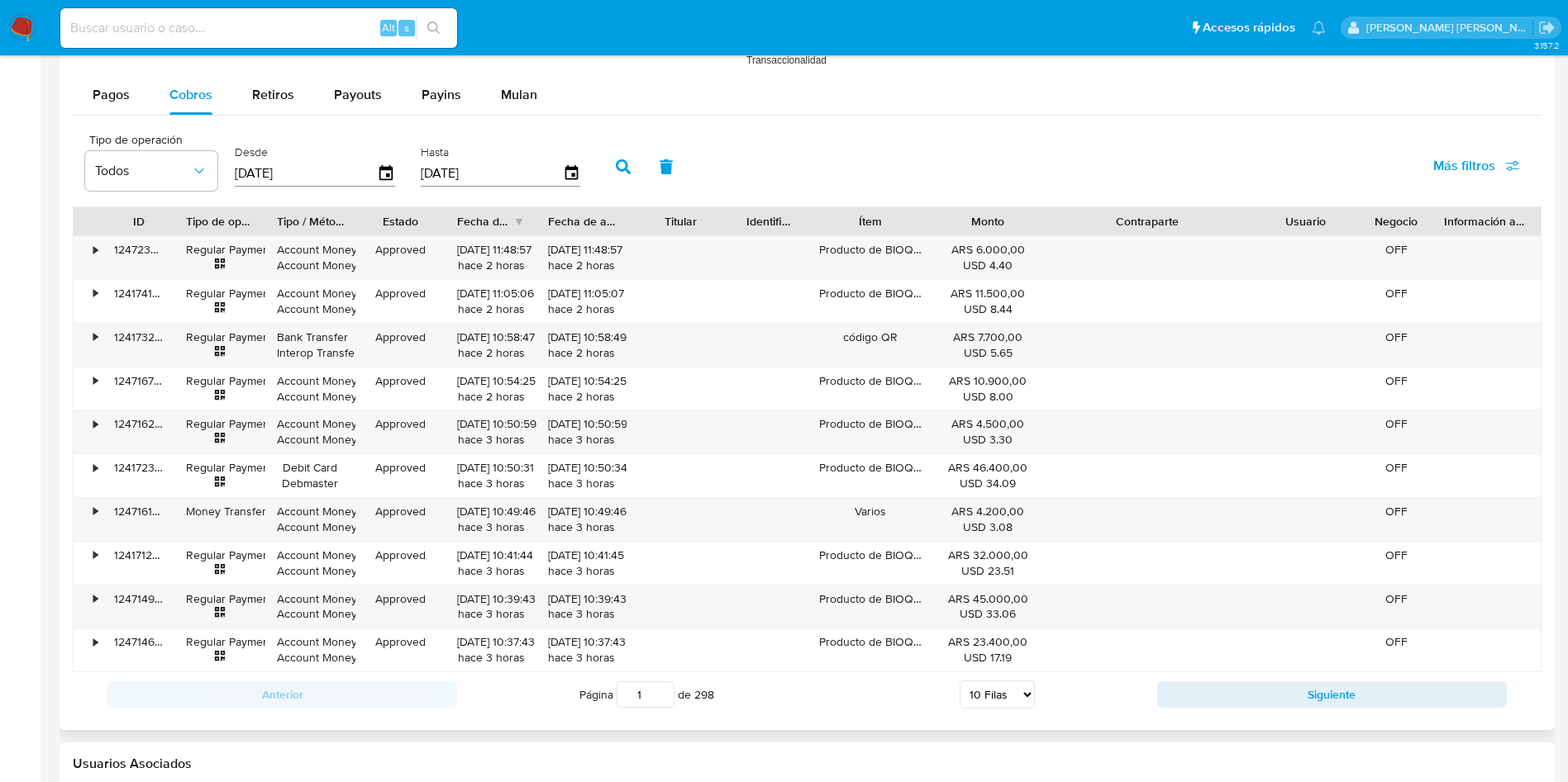
drag, startPoint x: 1238, startPoint y: 215, endPoint x: 1331, endPoint y: 228, distance: 93.9
click at [1331, 228] on div "ID Tipo de operación Tipo / Método Estado Fecha de creación Fecha de aprobación…" at bounding box center [807, 221] width 1467 height 28
click at [1293, 698] on button "Siguiente" at bounding box center [1331, 694] width 350 height 26
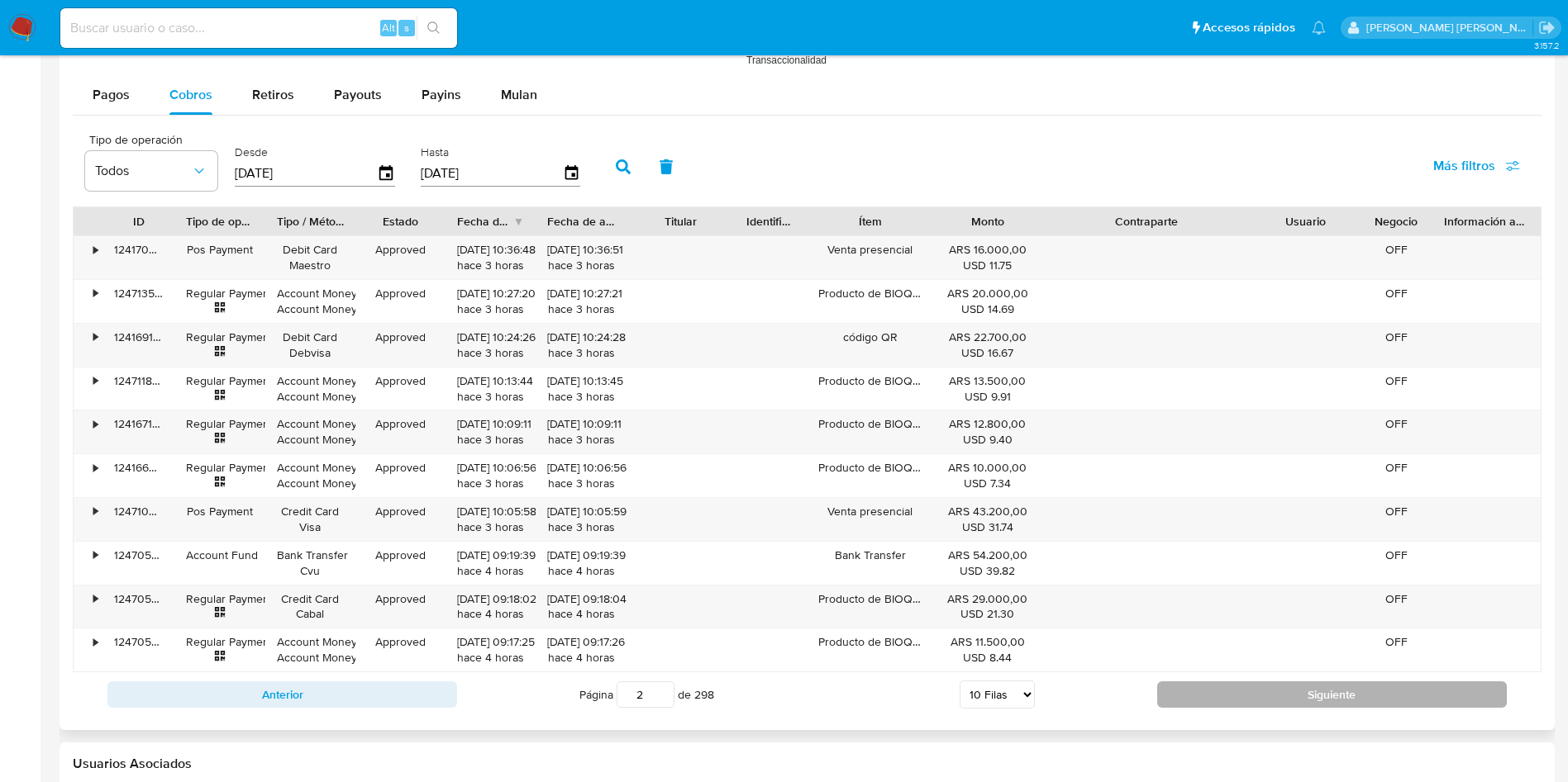
click at [1284, 684] on button "Siguiente" at bounding box center [1331, 694] width 350 height 26
click at [1284, 686] on button "Siguiente" at bounding box center [1331, 694] width 350 height 26
type input "5"
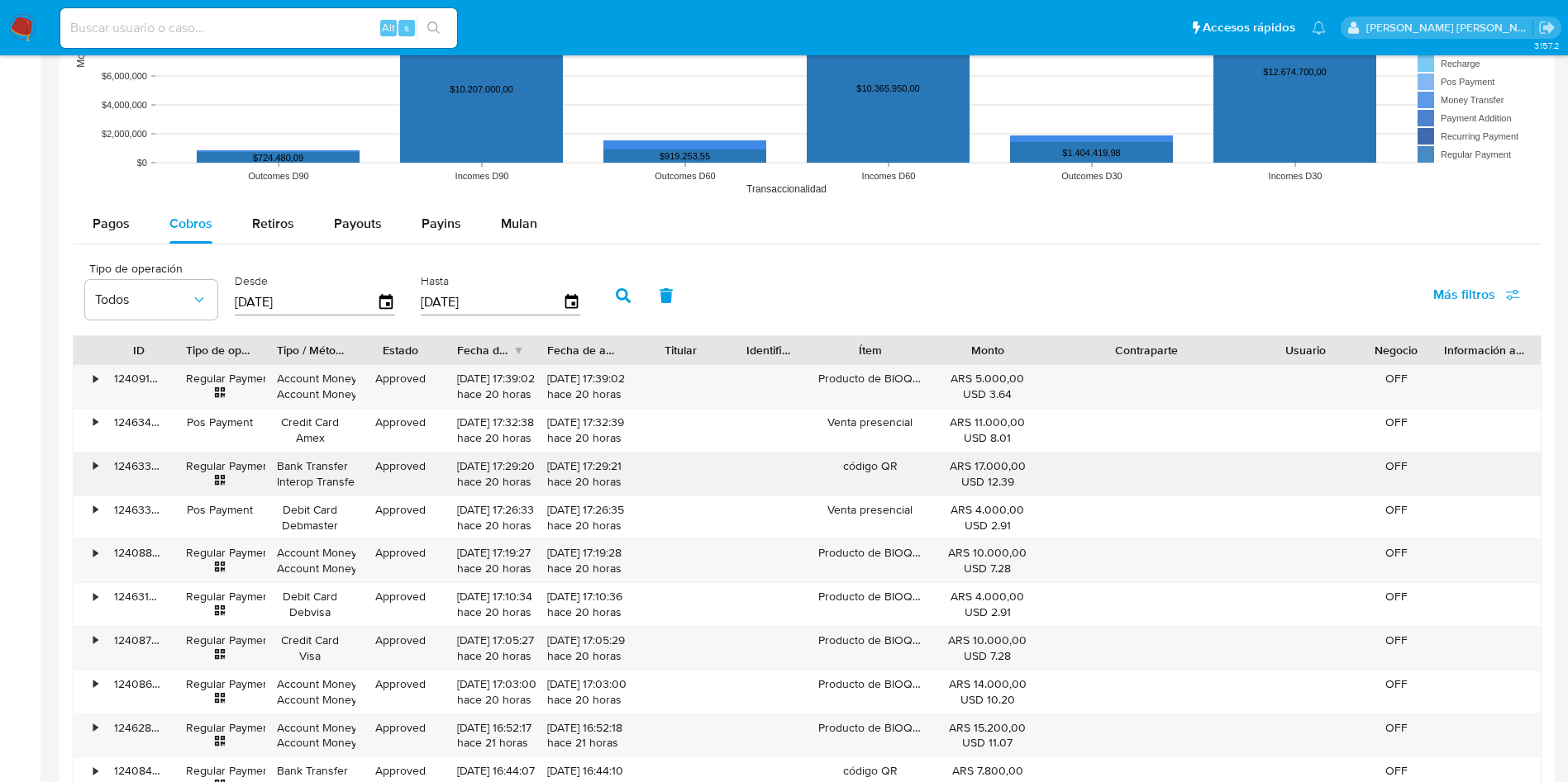
scroll to position [1317, 0]
